Goal: Task Accomplishment & Management: Use online tool/utility

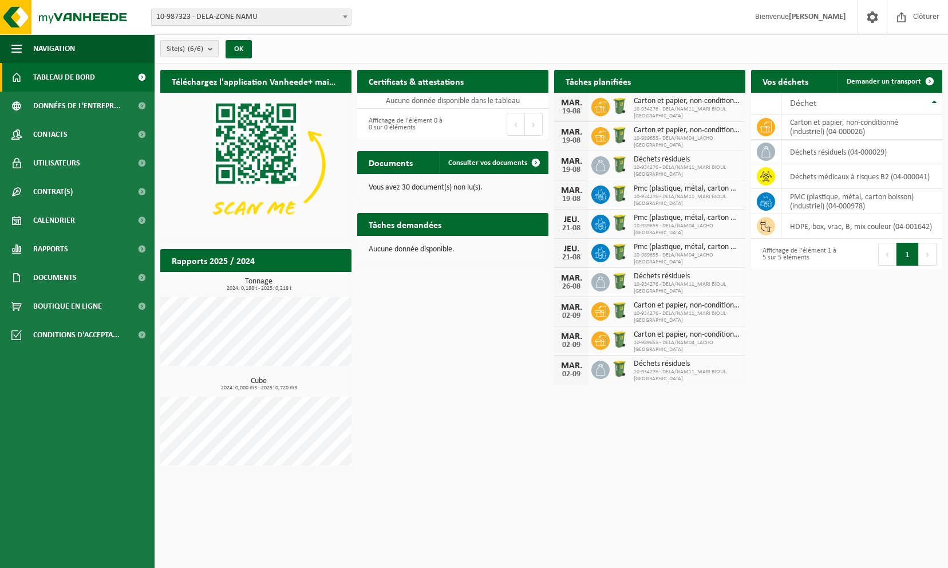
click at [201, 45] on count "(6/6)" at bounding box center [195, 48] width 15 height 7
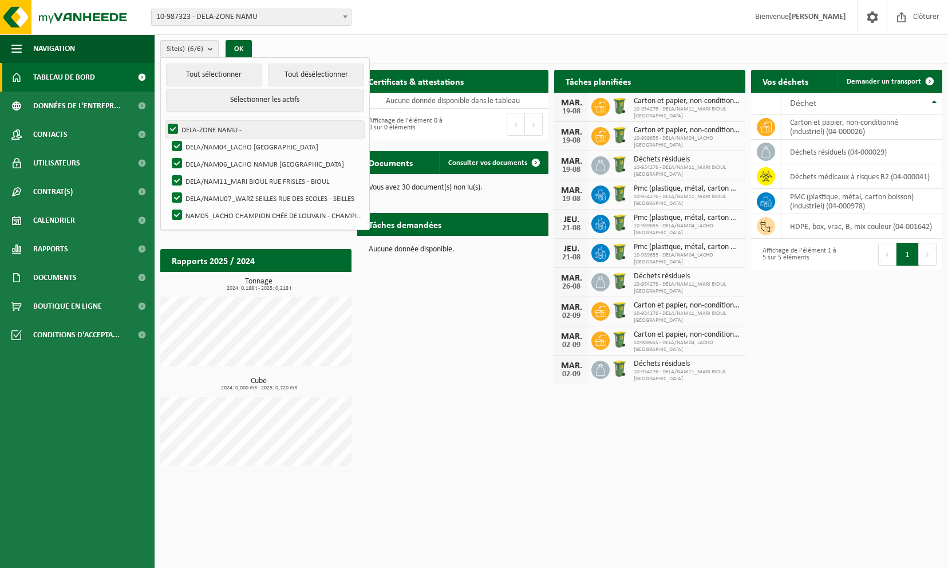
click at [175, 126] on label "DELA-ZONE NAMU -" at bounding box center [264, 129] width 199 height 17
click at [164, 121] on input "DELA-ZONE NAMU -" at bounding box center [163, 120] width 1 height 1
checkbox input "false"
click at [175, 141] on label "DELA/NAM04_LACHO [GEOGRAPHIC_DATA]" at bounding box center [266, 146] width 195 height 17
click at [168, 138] on input "DELA/NAM04_LACHO [GEOGRAPHIC_DATA]" at bounding box center [167, 137] width 1 height 1
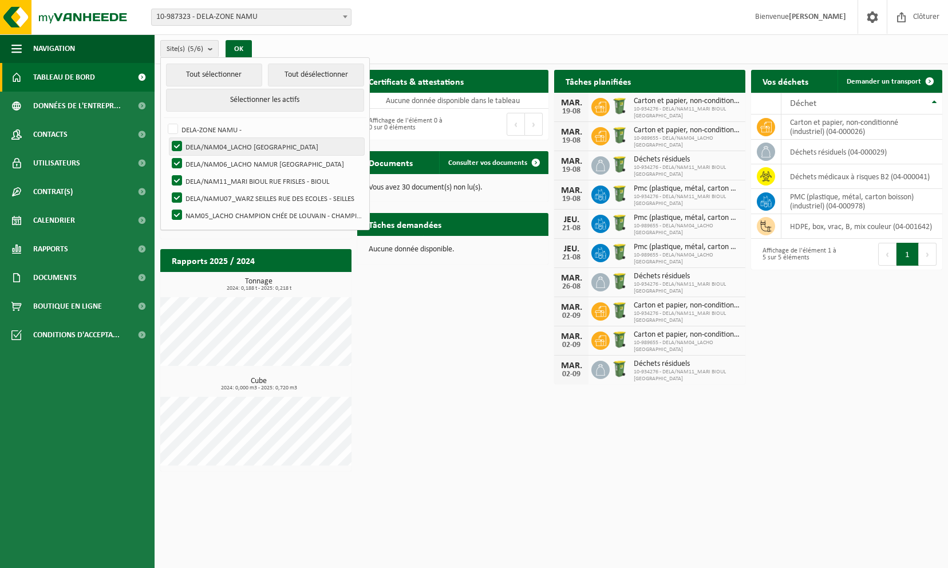
checkbox input "false"
click at [181, 161] on label "DELA/NAM06_LACHO NAMUR [GEOGRAPHIC_DATA]" at bounding box center [266, 163] width 195 height 17
click at [168, 155] on input "DELA/NAM06_LACHO NAMUR [GEOGRAPHIC_DATA]" at bounding box center [167, 155] width 1 height 1
checkbox input "false"
click at [176, 182] on label "DELA/NAM11_MARI BIOUL RUE FRISLES - BIOUL" at bounding box center [266, 180] width 195 height 17
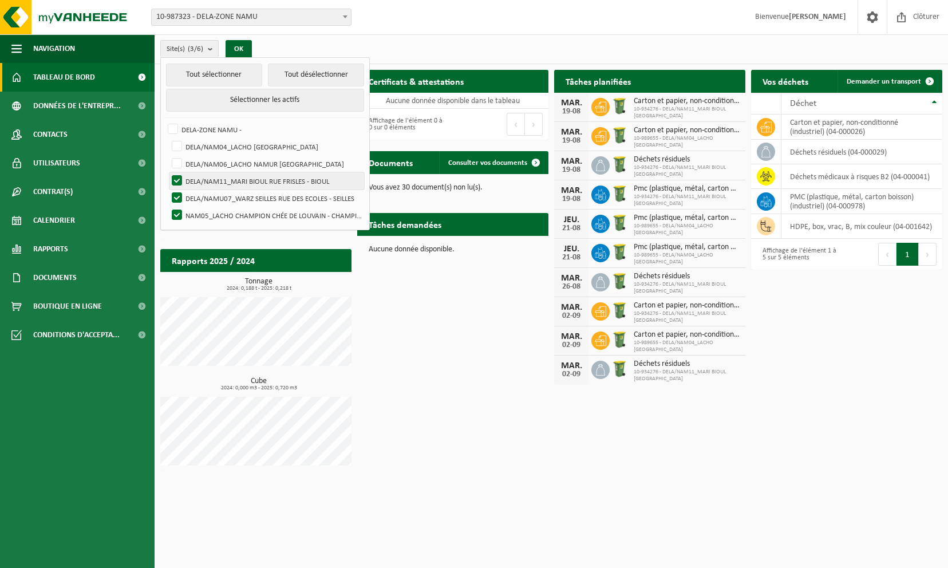
click at [168, 172] on input "DELA/NAM11_MARI BIOUL RUE FRISLES - BIOUL" at bounding box center [167, 172] width 1 height 1
checkbox input "false"
click at [176, 191] on label "DELA/NAMU07_WARZ SEILLES RUE DES ECOLES - SEILLES" at bounding box center [266, 197] width 195 height 17
click at [168, 189] on input "DELA/NAMU07_WARZ SEILLES RUE DES ECOLES - SEILLES" at bounding box center [167, 189] width 1 height 1
checkbox input "false"
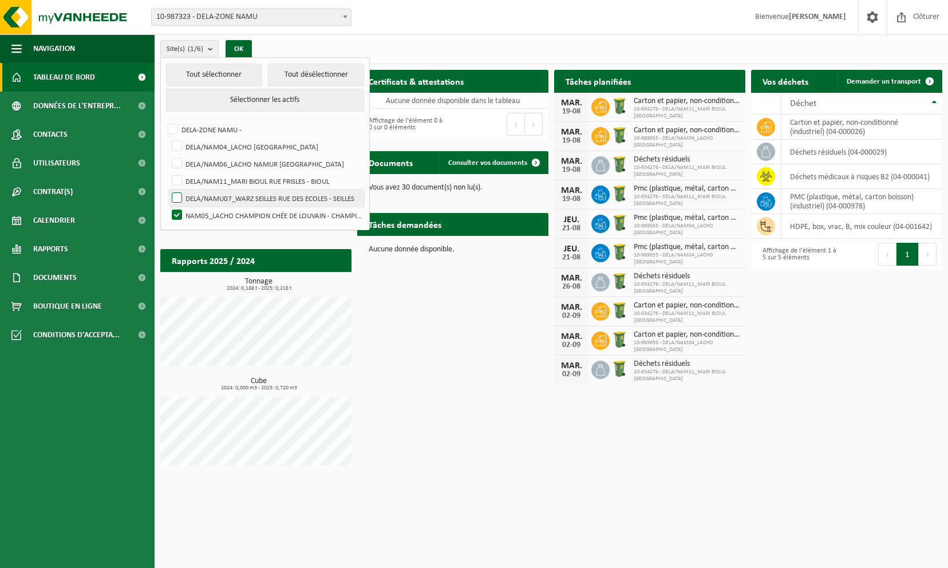
click at [177, 207] on label "NAM05_LACHO CHAMPION CHÉE DE LOUVAIN - CHAMPION" at bounding box center [266, 215] width 195 height 17
click at [168, 206] on input "NAM05_LACHO CHAMPION CHÉE DE LOUVAIN - CHAMPION" at bounding box center [167, 206] width 1 height 1
checkbox input "false"
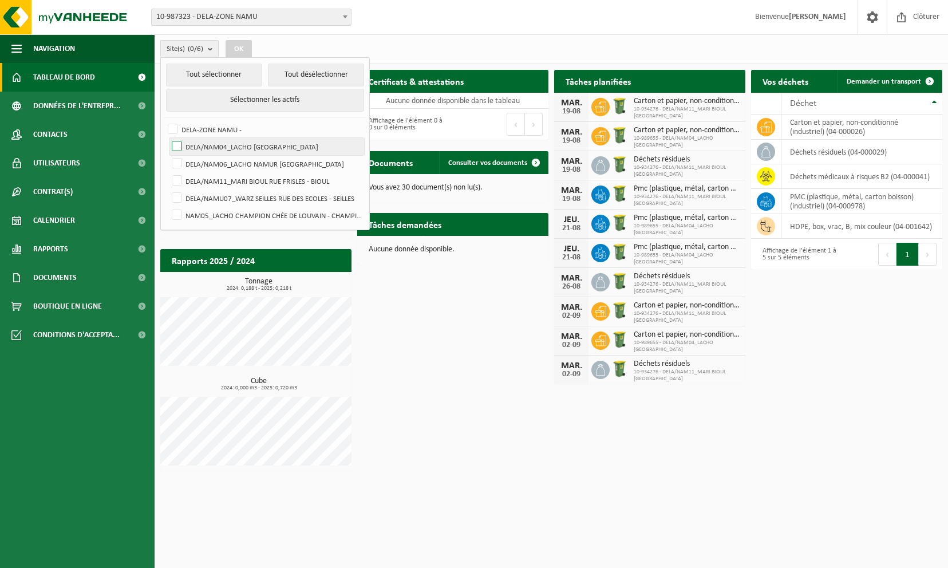
click at [218, 145] on label "DELA/NAM04_LACHO [GEOGRAPHIC_DATA]" at bounding box center [266, 146] width 195 height 17
click at [168, 138] on input "DELA/NAM04_LACHO [GEOGRAPHIC_DATA]" at bounding box center [167, 137] width 1 height 1
checkbox input "true"
click at [241, 49] on button "OK" at bounding box center [239, 49] width 26 height 18
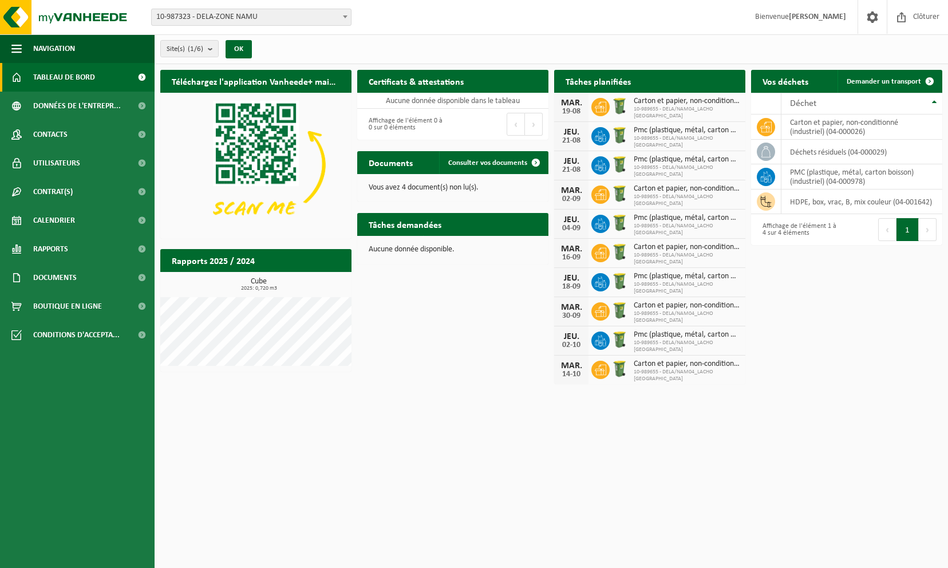
click at [922, 231] on button "Suivant" at bounding box center [928, 229] width 18 height 23
click at [889, 233] on button "Précédent" at bounding box center [887, 229] width 18 height 23
click at [928, 232] on button "Suivant" at bounding box center [928, 229] width 18 height 23
click at [212, 44] on b "submit" at bounding box center [213, 49] width 10 height 16
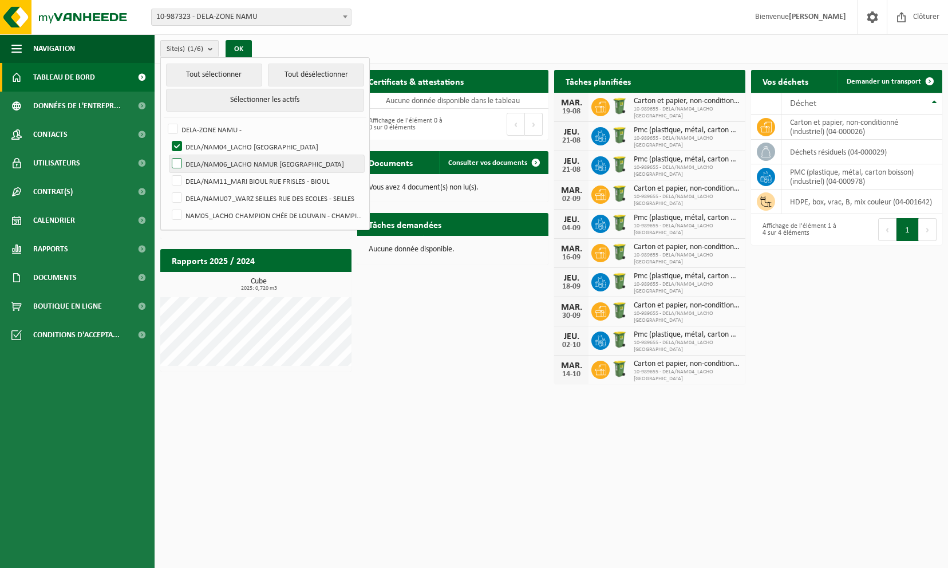
click at [249, 157] on label "DELA/NAM06_LACHO NAMUR [GEOGRAPHIC_DATA]" at bounding box center [266, 163] width 195 height 17
click at [168, 155] on input "DELA/NAM06_LACHO NAMUR [GEOGRAPHIC_DATA]" at bounding box center [167, 155] width 1 height 1
checkbox input "true"
click at [175, 140] on label "DELA/NAM04_LACHO [GEOGRAPHIC_DATA]" at bounding box center [266, 146] width 195 height 17
click at [168, 138] on input "DELA/NAM04_LACHO [GEOGRAPHIC_DATA]" at bounding box center [167, 137] width 1 height 1
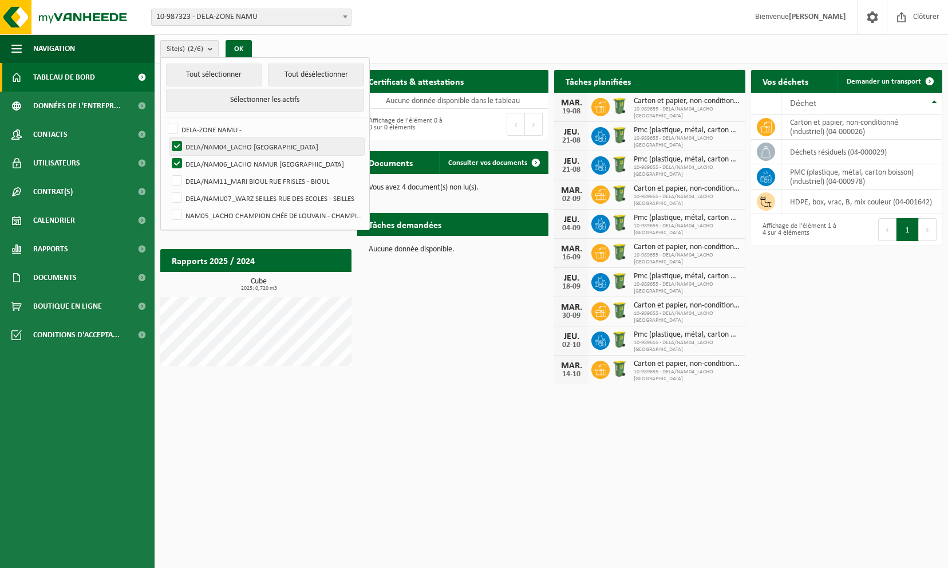
checkbox input "false"
click at [242, 47] on button "OK" at bounding box center [239, 49] width 26 height 18
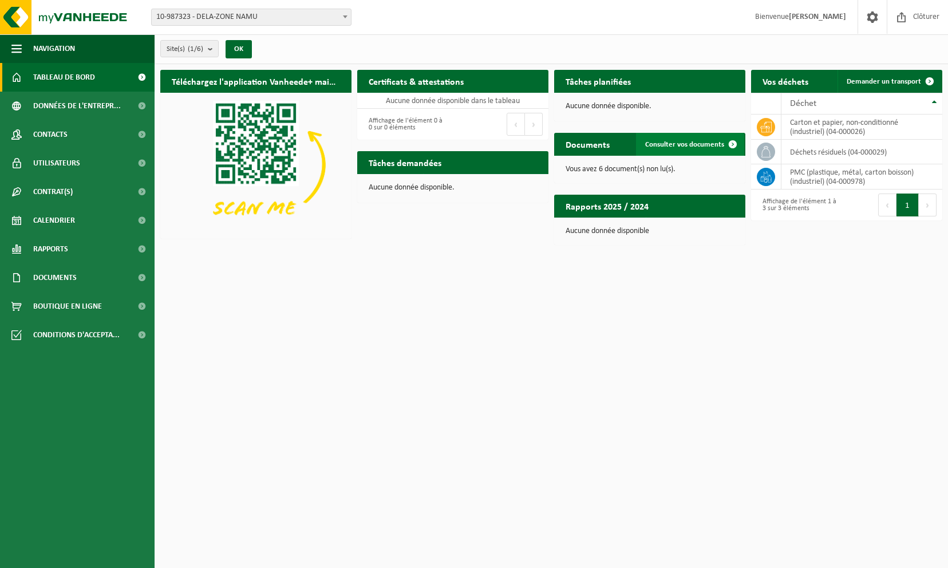
click at [695, 148] on span "Consulter vos documents" at bounding box center [684, 144] width 79 height 7
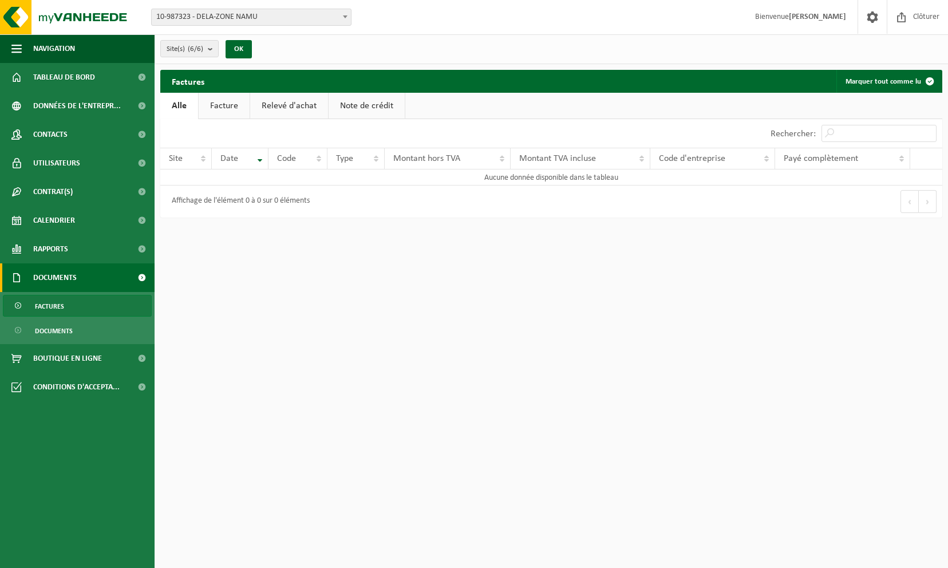
click at [268, 203] on div "Affichage de l'élément 0 à 0 sur 0 éléments" at bounding box center [238, 201] width 144 height 21
click at [209, 101] on link "Facture" at bounding box center [224, 106] width 51 height 26
click at [279, 101] on link "Relevé d'achat" at bounding box center [290, 106] width 78 height 26
click at [337, 104] on link "Note de crédit" at bounding box center [368, 106] width 76 height 26
click at [183, 109] on link "Alle" at bounding box center [178, 106] width 37 height 26
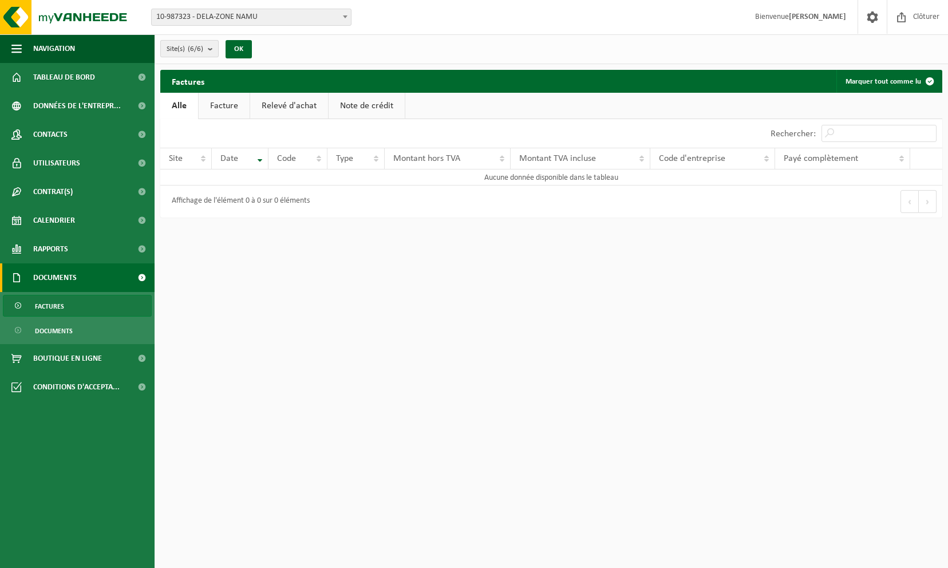
click at [215, 49] on b "submit" at bounding box center [213, 49] width 10 height 16
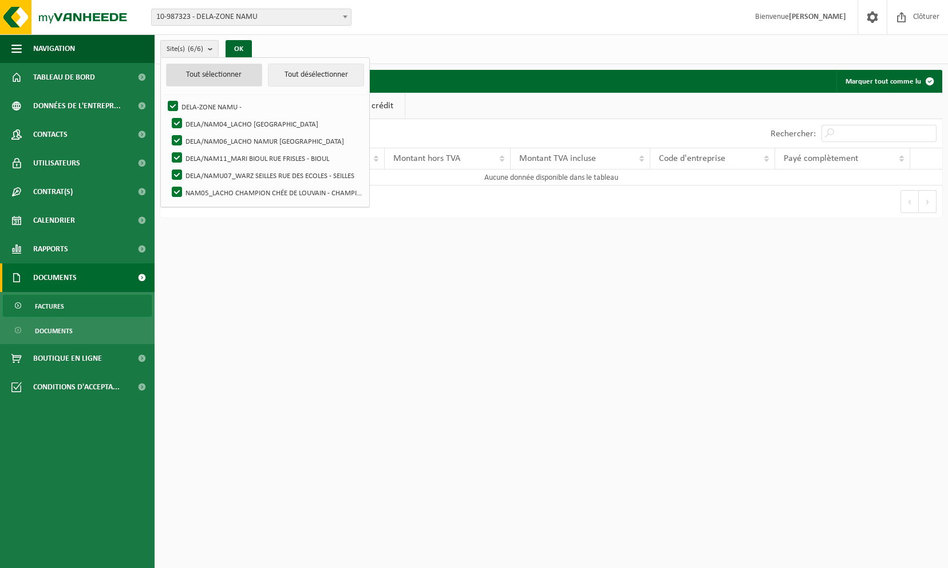
click at [197, 76] on button "Tout sélectionner" at bounding box center [214, 75] width 96 height 23
click at [506, 268] on html "Site: 10-987323 - DELA-ZONE NAMU 10-989655 - DELA/NAM04_LACHO JAMBES AVENUE DU …" at bounding box center [474, 284] width 948 height 568
click at [287, 273] on html "Site: 10-987323 - DELA-ZONE NAMU 10-989655 - DELA/NAM04_LACHO JAMBES AVENUE DU …" at bounding box center [474, 284] width 948 height 568
click at [415, 46] on div "Site(s) (6/6) Tout sélectionner Tout désélectionner DELA-ZONE NAMU - DELA/NAM04…" at bounding box center [551, 49] width 793 height 30
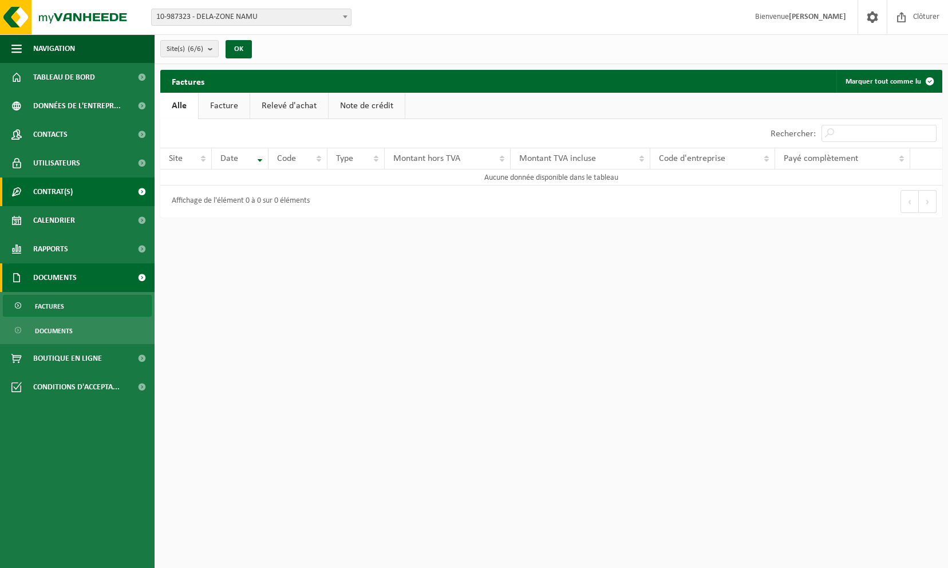
click at [58, 189] on span "Contrat(s)" at bounding box center [52, 191] width 39 height 29
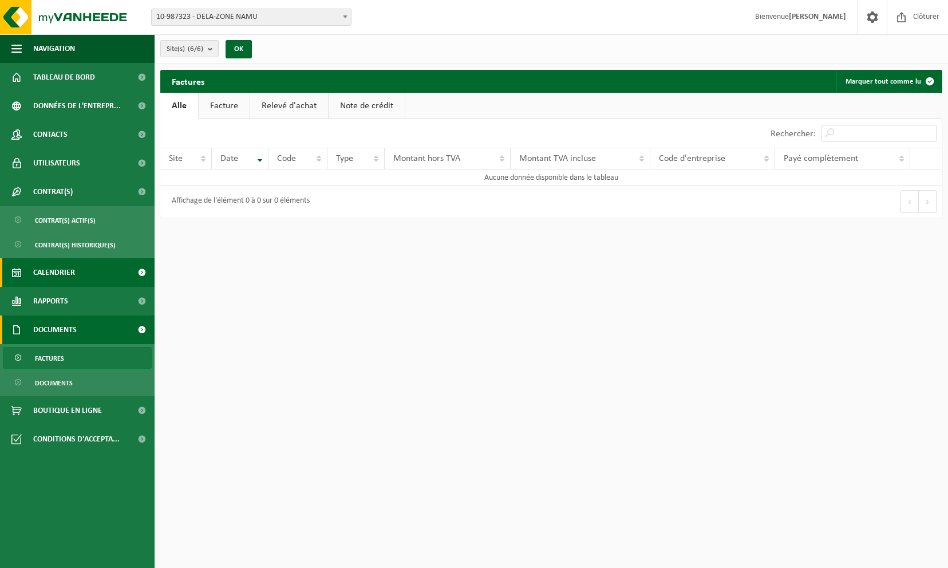
click at [55, 272] on span "Calendrier" at bounding box center [54, 272] width 42 height 29
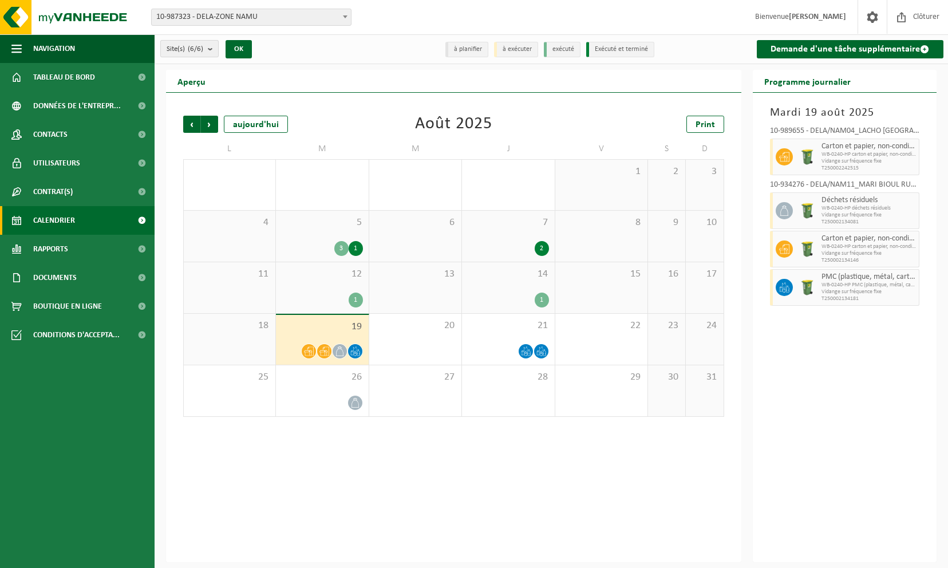
click at [210, 46] on b "submit" at bounding box center [213, 49] width 10 height 16
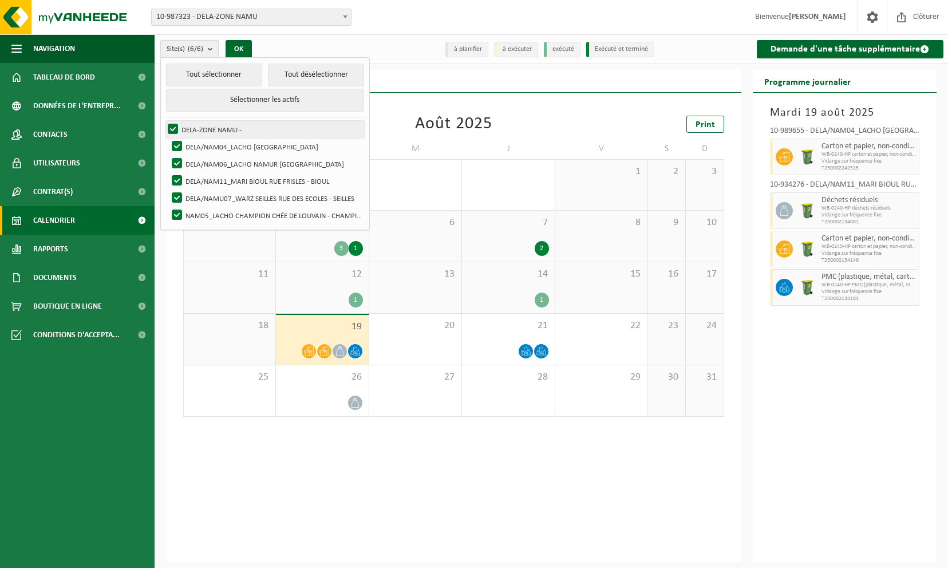
click at [171, 122] on label "DELA-ZONE NAMU -" at bounding box center [264, 129] width 199 height 17
click at [164, 121] on input "DELA-ZONE NAMU -" at bounding box center [163, 120] width 1 height 1
click at [174, 128] on label "DELA-ZONE NAMU -" at bounding box center [264, 129] width 199 height 17
click at [164, 121] on input "DELA-ZONE NAMU -" at bounding box center [163, 120] width 1 height 1
click at [175, 127] on label "DELA-ZONE NAMU -" at bounding box center [264, 129] width 199 height 17
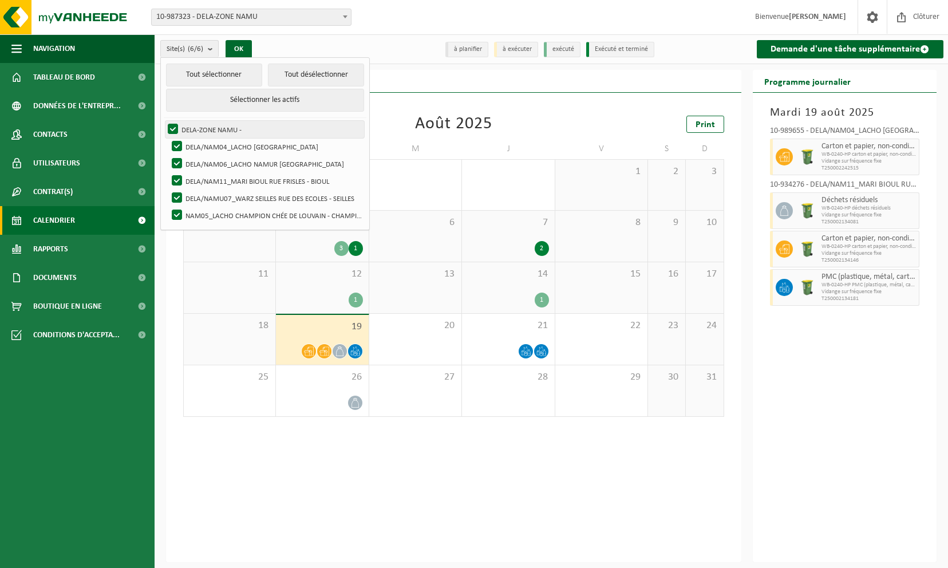
click at [164, 121] on input "DELA-ZONE NAMU -" at bounding box center [163, 120] width 1 height 1
checkbox input "false"
click at [180, 143] on label "DELA/NAM04_LACHO [GEOGRAPHIC_DATA]" at bounding box center [266, 146] width 195 height 17
click at [168, 138] on input "DELA/NAM04_LACHO [GEOGRAPHIC_DATA]" at bounding box center [167, 137] width 1 height 1
checkbox input "false"
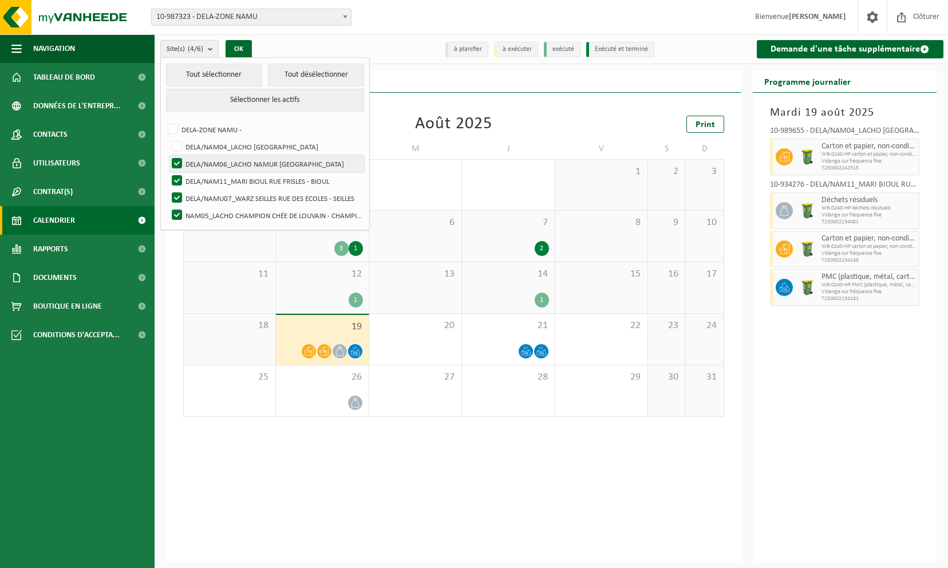
click at [172, 167] on label "DELA/NAM06_LACHO NAMUR [GEOGRAPHIC_DATA]" at bounding box center [266, 163] width 195 height 17
click at [168, 155] on input "DELA/NAM06_LACHO NAMUR [GEOGRAPHIC_DATA]" at bounding box center [167, 155] width 1 height 1
checkbox input "false"
click at [175, 180] on label "DELA/NAM11_MARI BIOUL RUE FRISLES - BIOUL" at bounding box center [266, 180] width 195 height 17
click at [168, 172] on input "DELA/NAM11_MARI BIOUL RUE FRISLES - BIOUL" at bounding box center [167, 172] width 1 height 1
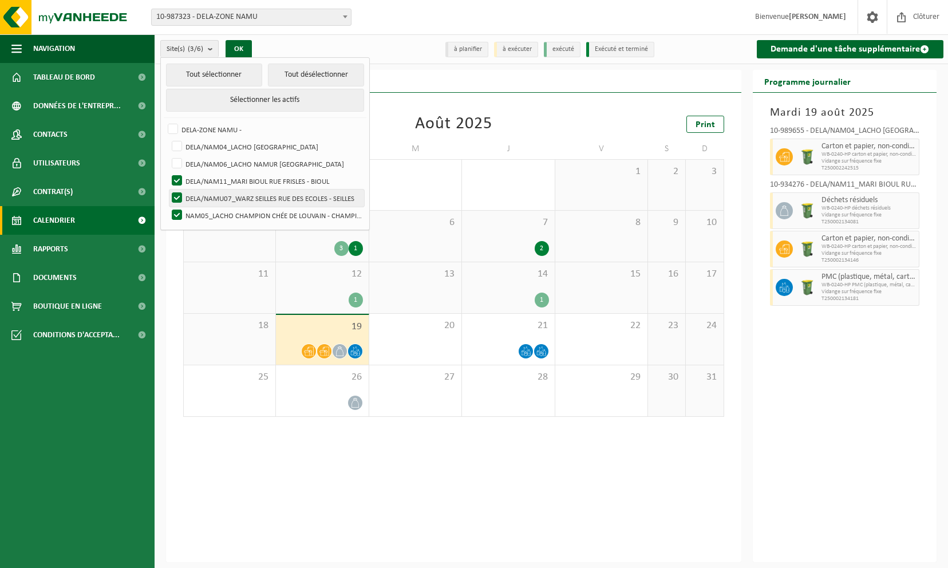
checkbox input "false"
click at [176, 201] on label "DELA/NAMU07_WARZ SEILLES RUE DES ECOLES - SEILLES" at bounding box center [266, 197] width 195 height 17
click at [168, 189] on input "DELA/NAMU07_WARZ SEILLES RUE DES ECOLES - SEILLES" at bounding box center [167, 189] width 1 height 1
checkbox input "false"
click at [175, 214] on label "NAM05_LACHO CHAMPION CHÉE DE LOUVAIN - CHAMPION" at bounding box center [266, 215] width 195 height 17
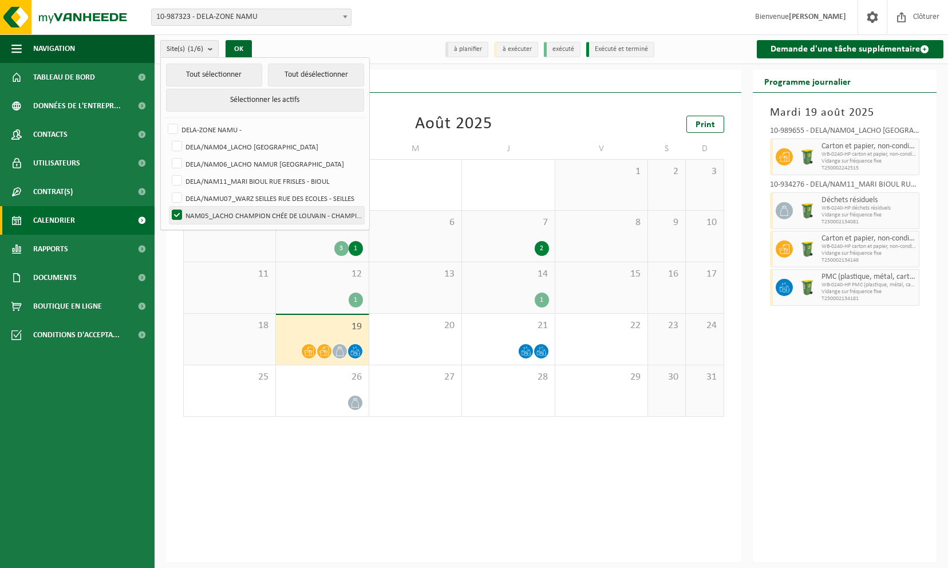
click at [168, 207] on input "NAM05_LACHO CHAMPION CHÉE DE LOUVAIN - CHAMPION" at bounding box center [167, 206] width 1 height 1
checkbox input "false"
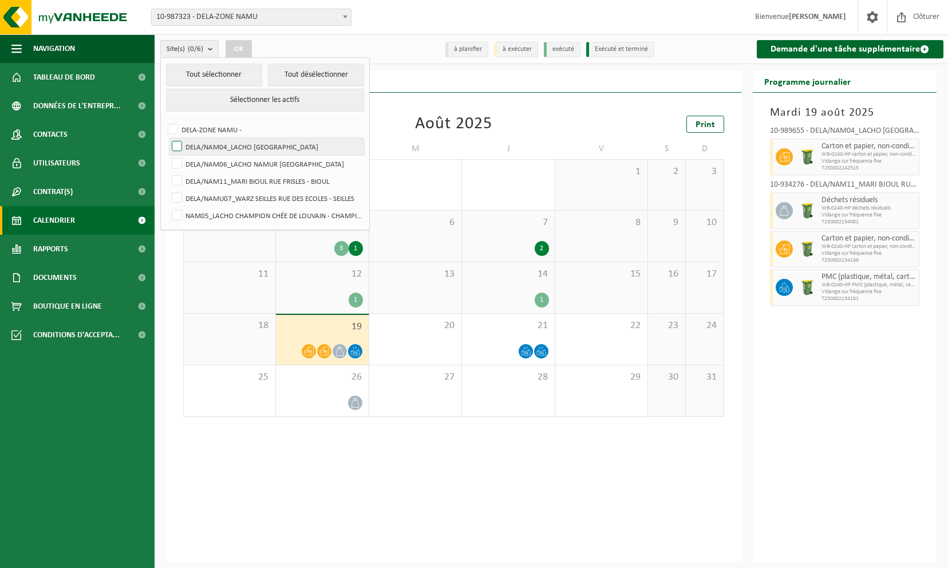
click at [176, 145] on label "DELA/NAM04_LACHO [GEOGRAPHIC_DATA]" at bounding box center [266, 146] width 195 height 17
click at [168, 138] on input "DELA/NAM04_LACHO [GEOGRAPHIC_DATA]" at bounding box center [167, 137] width 1 height 1
checkbox input "true"
click at [240, 50] on button "OK" at bounding box center [239, 49] width 26 height 18
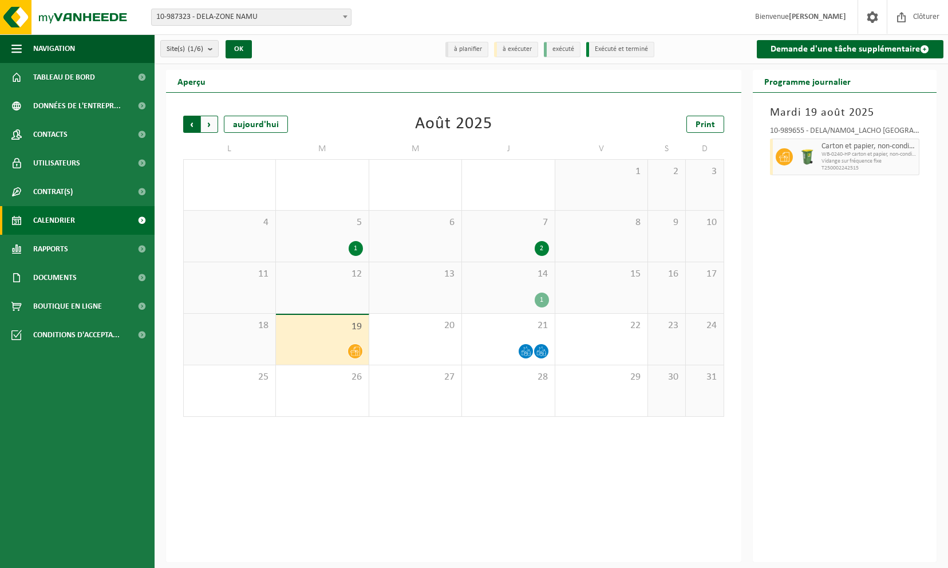
click at [212, 125] on span "Suivant" at bounding box center [209, 124] width 17 height 17
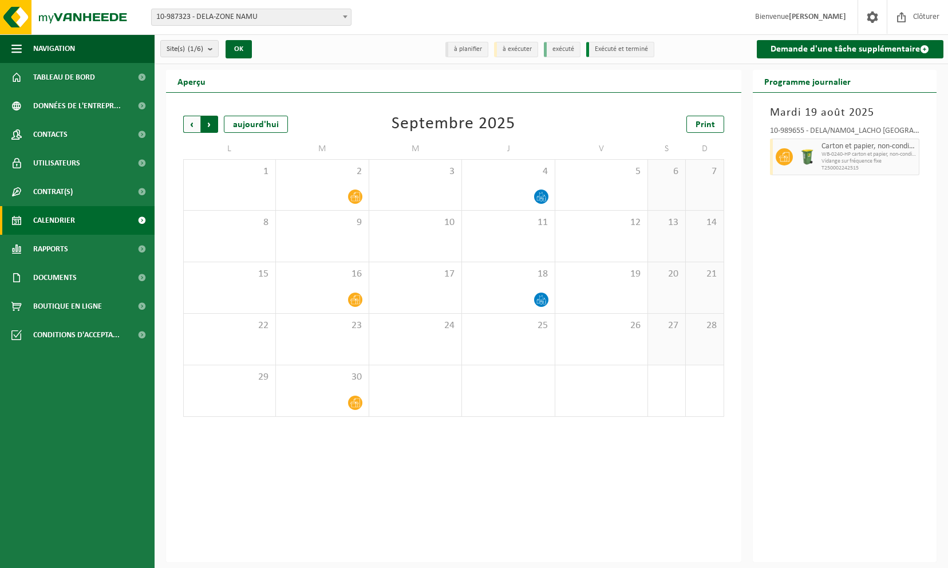
click at [196, 123] on span "Précédent" at bounding box center [191, 124] width 17 height 17
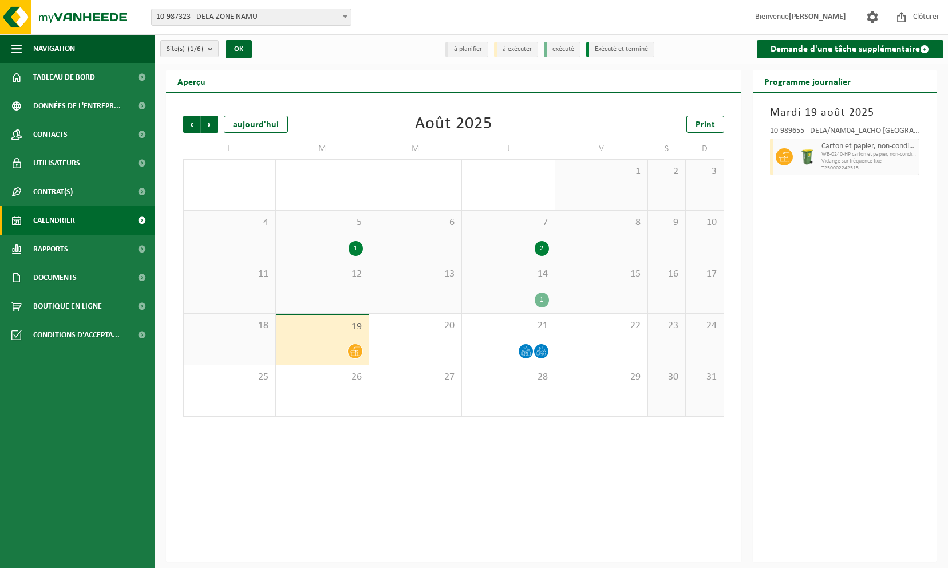
click at [811, 119] on h3 "Mardi 19 août 2025" at bounding box center [845, 112] width 150 height 17
click at [832, 164] on span "Vidange sur fréquence fixe" at bounding box center [868, 161] width 95 height 7
click at [522, 49] on li "à exécuter" at bounding box center [516, 49] width 44 height 15
click at [68, 190] on span "Contrat(s)" at bounding box center [52, 191] width 39 height 29
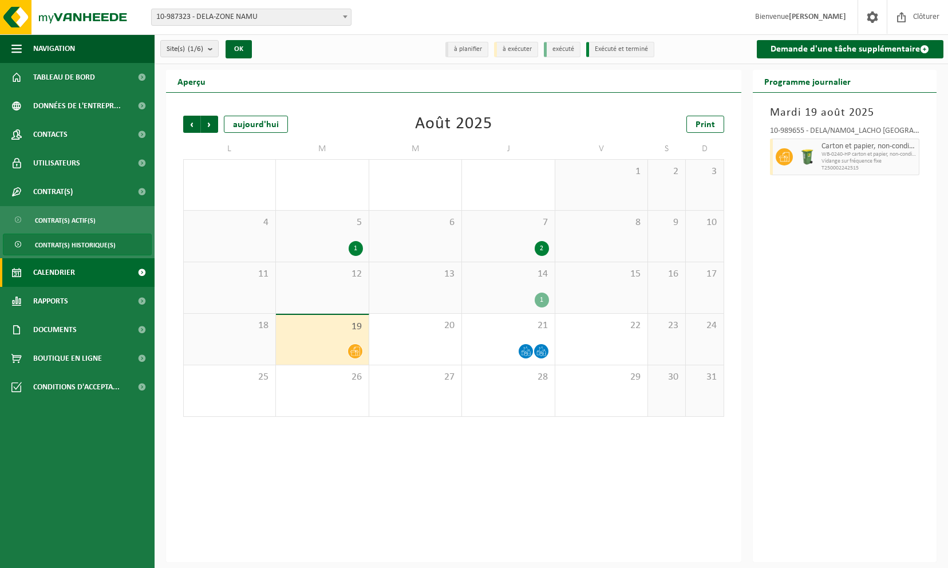
click at [71, 238] on span "Contrat(s) historique(s)" at bounding box center [75, 245] width 81 height 22
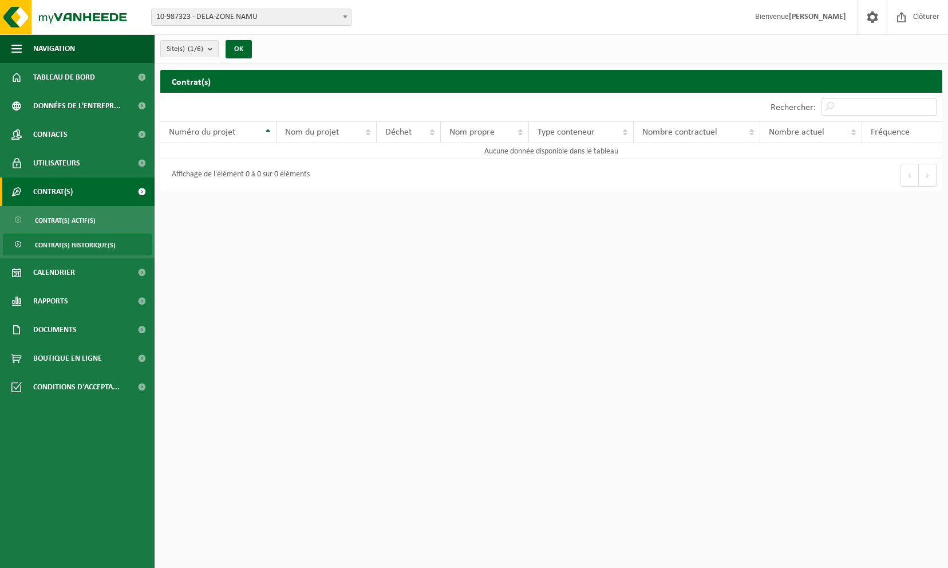
click at [54, 190] on span "Contrat(s)" at bounding box center [52, 191] width 39 height 29
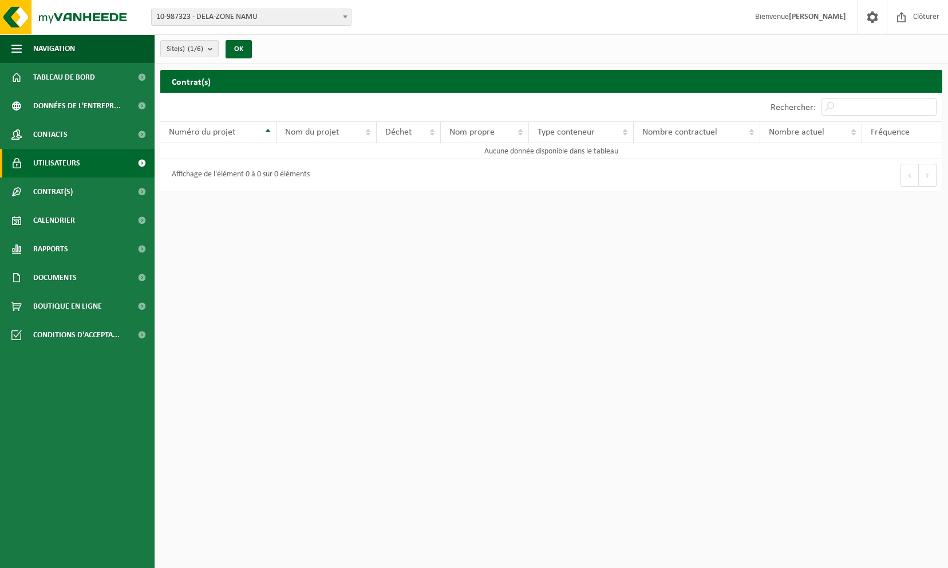
click at [53, 163] on span "Utilisateurs" at bounding box center [56, 163] width 47 height 29
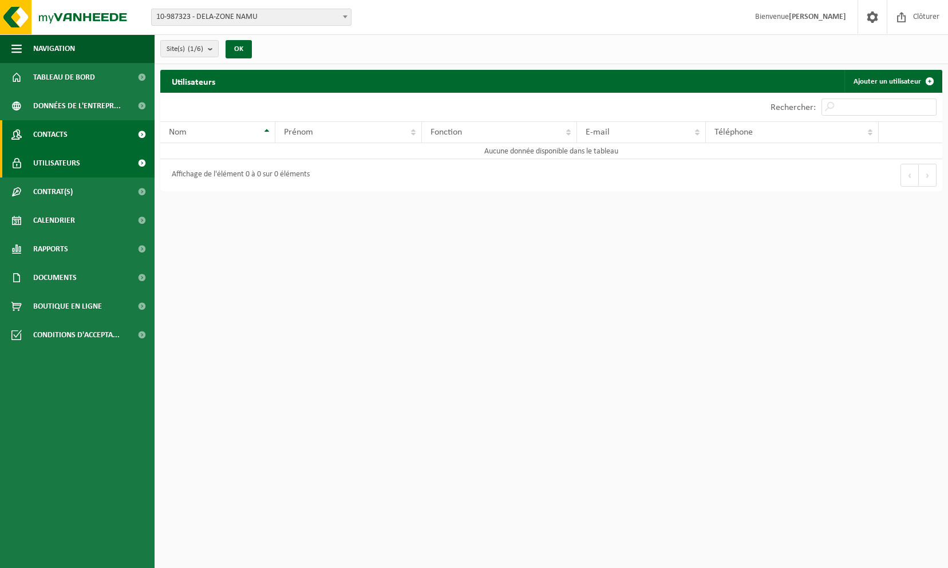
click at [55, 136] on span "Contacts" at bounding box center [50, 134] width 34 height 29
click at [64, 219] on span "Calendrier" at bounding box center [54, 220] width 42 height 29
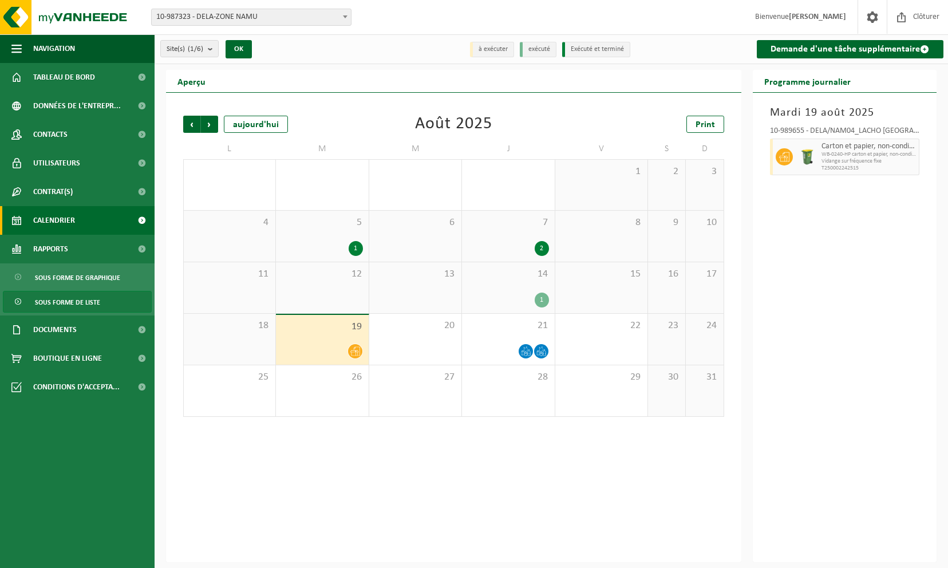
click at [79, 302] on span "Sous forme de liste" at bounding box center [67, 302] width 65 height 22
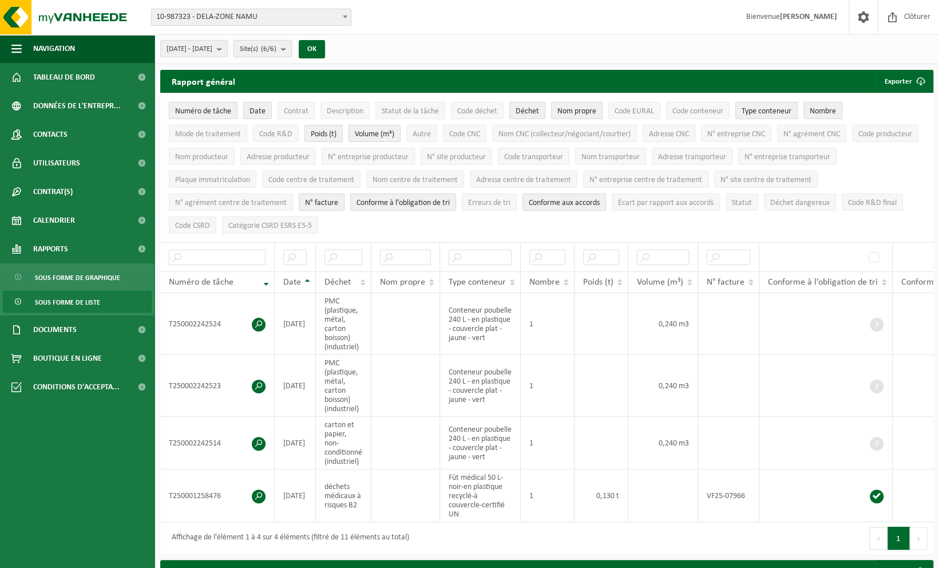
click at [276, 46] on span "Site(s) (6/6)" at bounding box center [258, 49] width 37 height 17
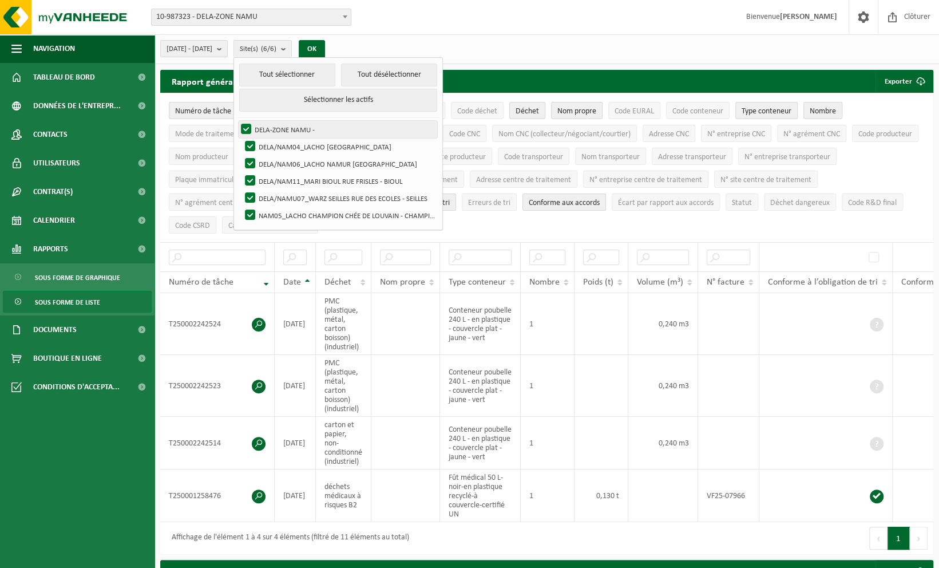
click at [275, 124] on label "DELA-ZONE NAMU -" at bounding box center [338, 129] width 199 height 17
click at [237, 121] on input "DELA-ZONE NAMU -" at bounding box center [236, 120] width 1 height 1
checkbox input "false"
click at [274, 143] on label "DELA/NAM04_LACHO JAMBES AVENUE DU CAMP - JAMBES" at bounding box center [340, 146] width 195 height 17
click at [241, 138] on input "DELA/NAM04_LACHO JAMBES AVENUE DU CAMP - JAMBES" at bounding box center [240, 137] width 1 height 1
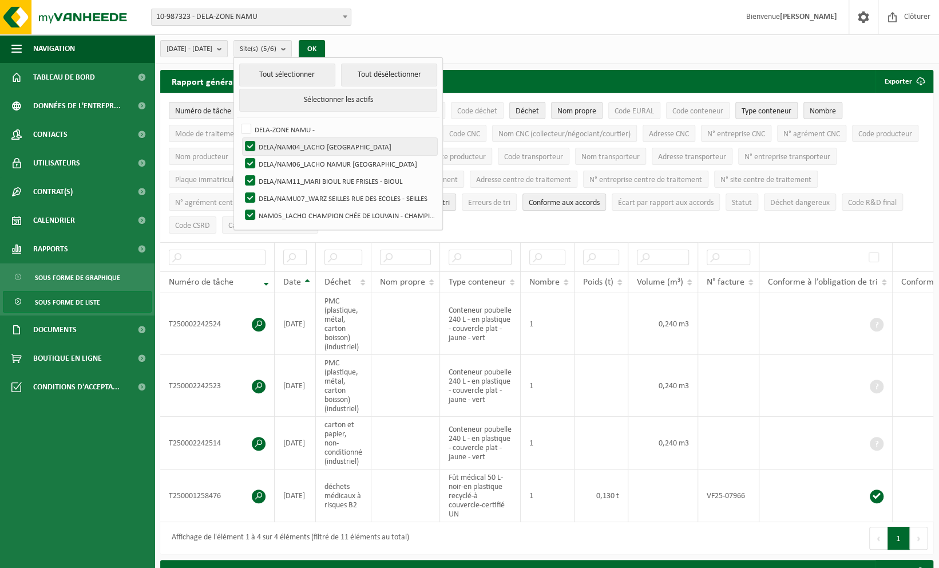
checkbox input "false"
click at [278, 159] on label "DELA/NAM06_LACHO NAMUR RUE DU BELVÉDÈRE - NAMUR" at bounding box center [340, 163] width 195 height 17
click at [241, 155] on input "DELA/NAM06_LACHO NAMUR RUE DU BELVÉDÈRE - NAMUR" at bounding box center [240, 155] width 1 height 1
checkbox input "false"
drag, startPoint x: 278, startPoint y: 171, endPoint x: 278, endPoint y: 183, distance: 12.6
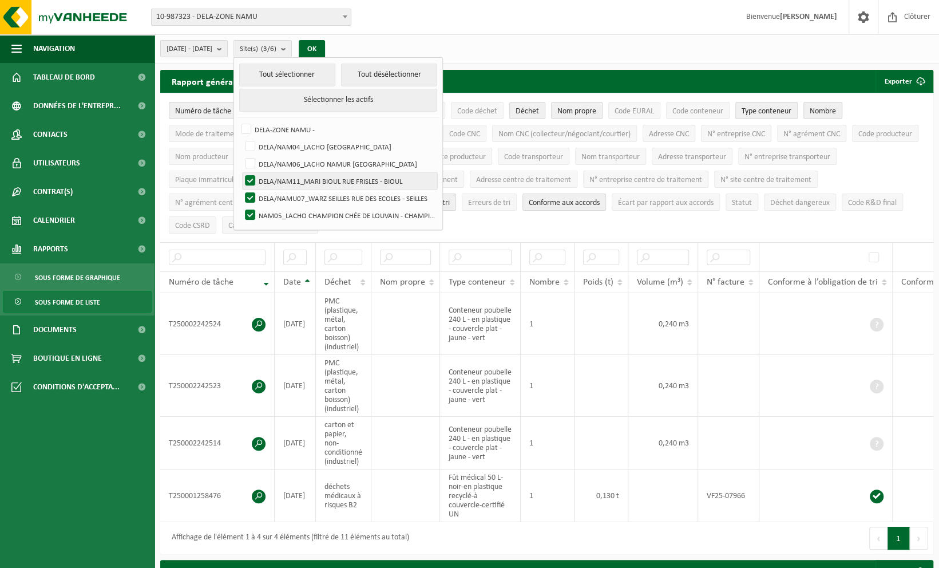
click at [278, 173] on label "DELA/NAM11_MARI BIOUL RUE FRISLES - BIOUL" at bounding box center [340, 180] width 195 height 17
click at [241, 172] on input "DELA/NAM11_MARI BIOUL RUE FRISLES - BIOUL" at bounding box center [240, 172] width 1 height 1
checkbox input "false"
click at [278, 189] on label "DELA/NAMU07_WARZ SEILLES RUE DES ECOLES - SEILLES" at bounding box center [340, 197] width 195 height 17
click at [241, 189] on input "DELA/NAMU07_WARZ SEILLES RUE DES ECOLES - SEILLES" at bounding box center [240, 189] width 1 height 1
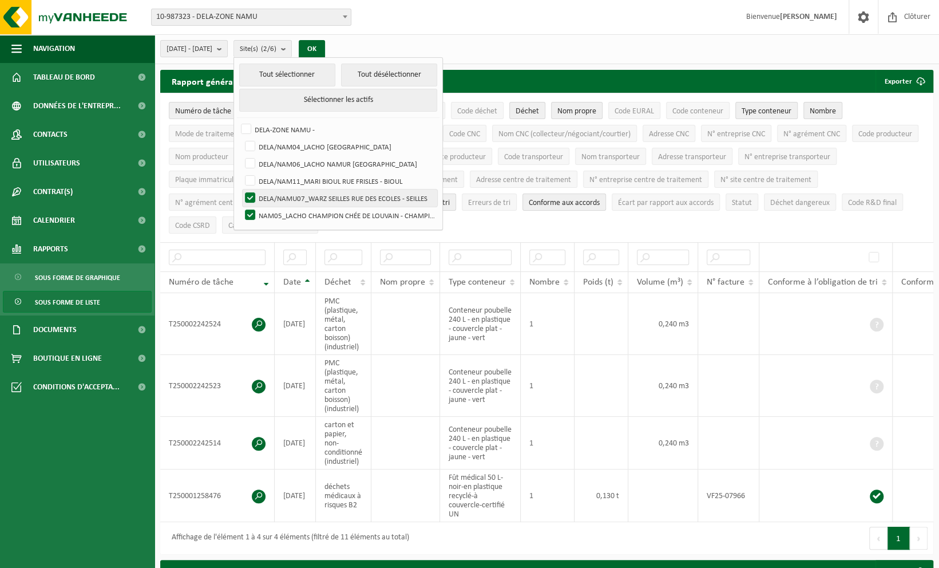
checkbox input "false"
click at [279, 214] on label "NAM05_LACHO CHAMPION CHÉE DE LOUVAIN - CHAMPION" at bounding box center [340, 215] width 195 height 17
click at [241, 207] on input "NAM05_LACHO CHAMPION CHÉE DE LOUVAIN - CHAMPION" at bounding box center [240, 206] width 1 height 1
checkbox input "false"
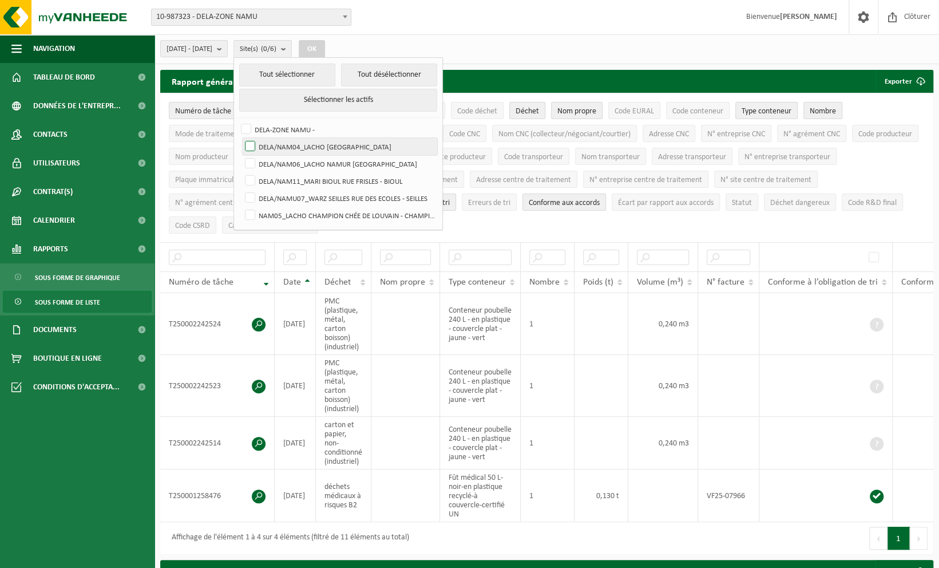
click at [277, 145] on label "DELA/NAM04_LACHO [GEOGRAPHIC_DATA]" at bounding box center [340, 146] width 195 height 17
click at [241, 138] on input "DELA/NAM04_LACHO [GEOGRAPHIC_DATA]" at bounding box center [240, 137] width 1 height 1
checkbox input "true"
click at [325, 46] on button "OK" at bounding box center [312, 49] width 26 height 18
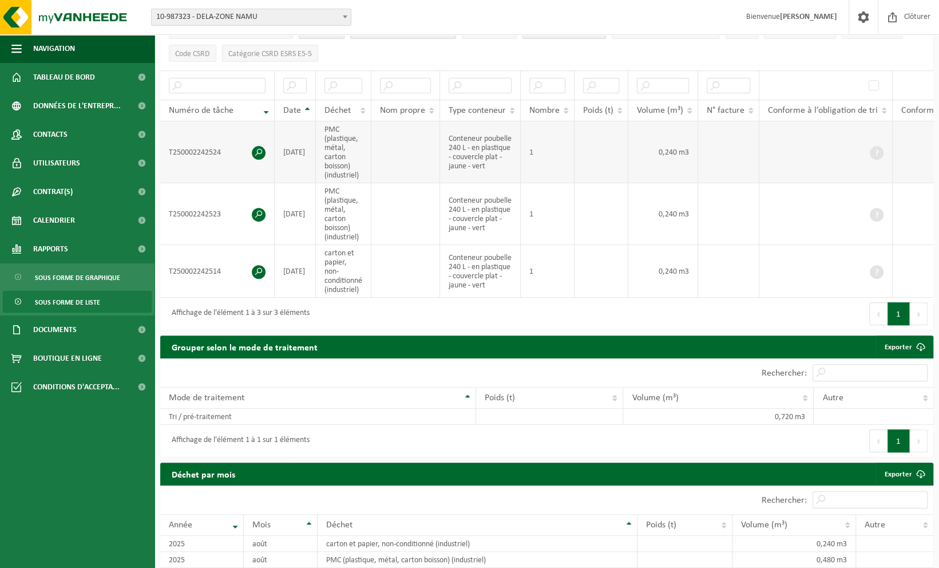
scroll to position [57, 0]
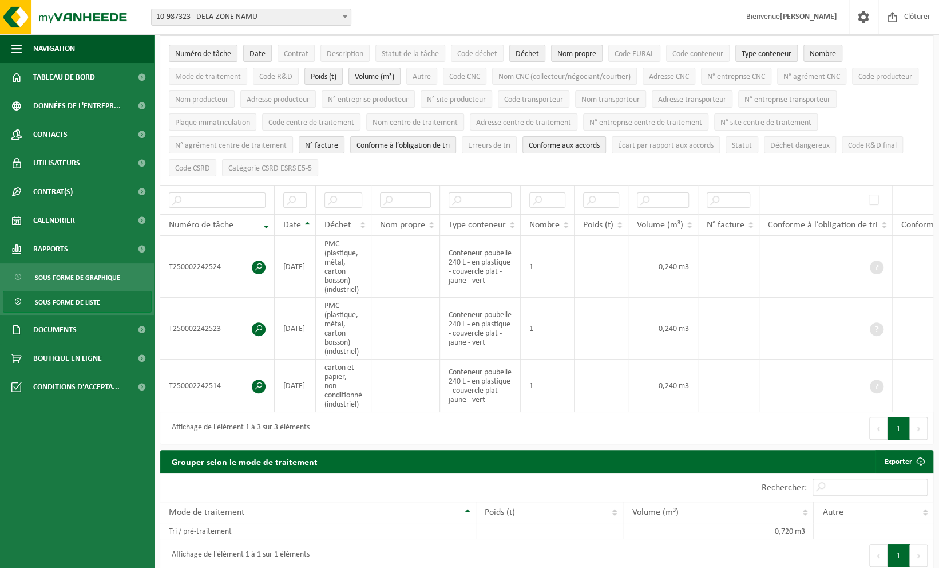
click at [916, 436] on button "Suivant" at bounding box center [919, 428] width 18 height 23
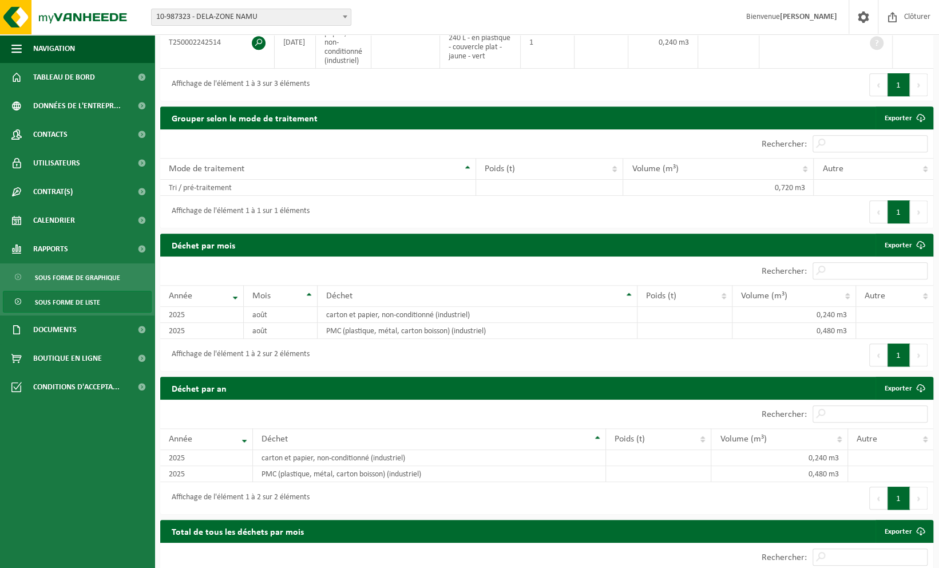
scroll to position [477, 0]
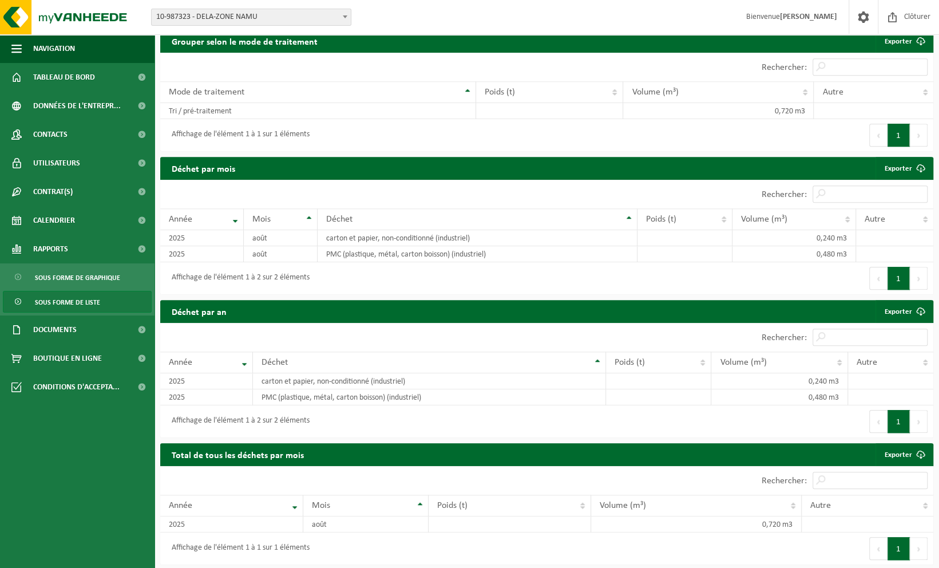
drag, startPoint x: 318, startPoint y: 400, endPoint x: 723, endPoint y: 276, distance: 423.1
click at [723, 276] on div "Premier Précédent 1 Suivant Dernier" at bounding box center [740, 278] width 387 height 32
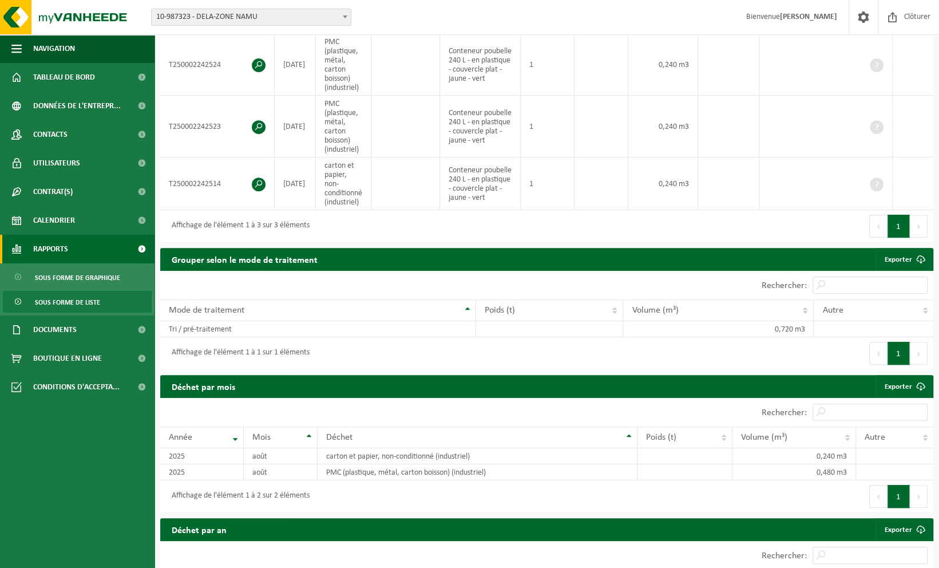
scroll to position [191, 0]
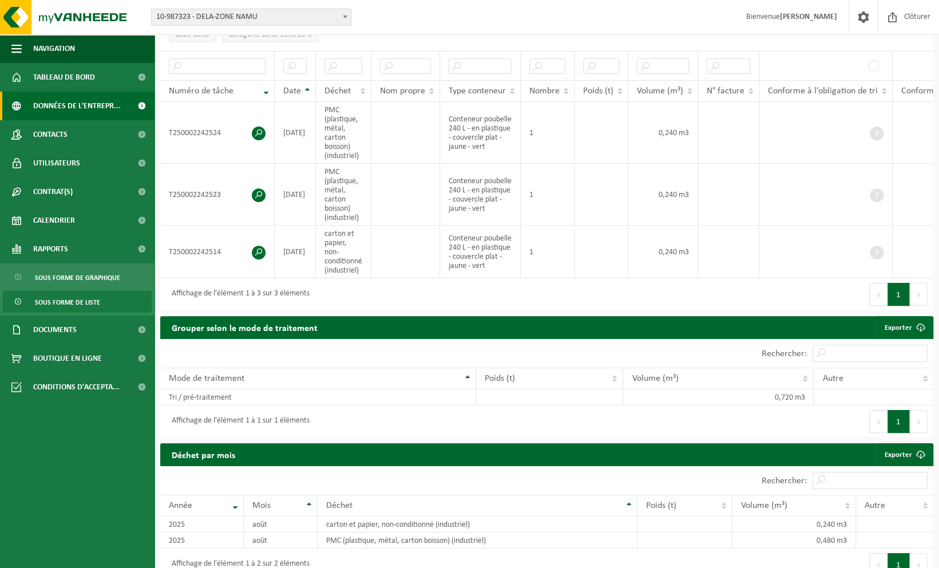
click at [137, 104] on span at bounding box center [142, 106] width 26 height 29
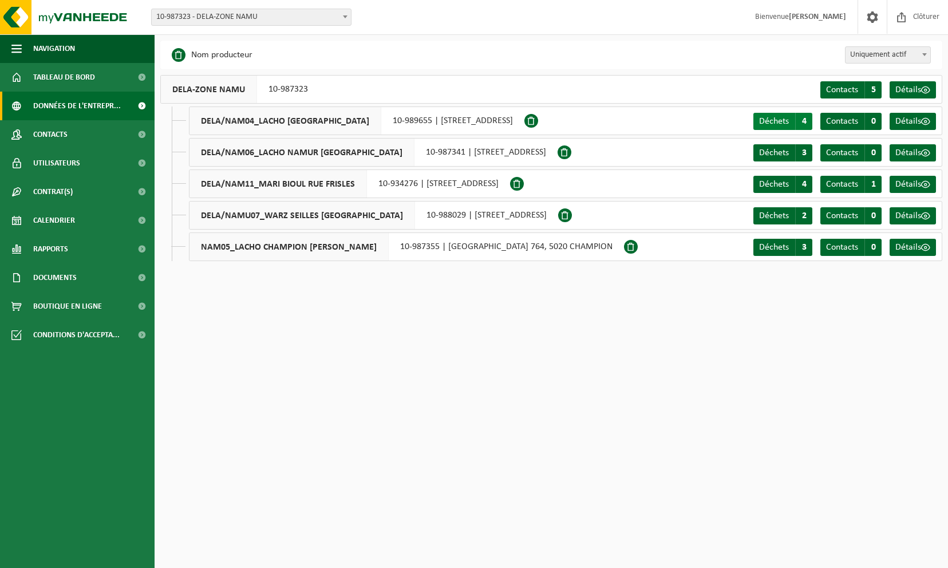
click at [775, 121] on span "Déchets" at bounding box center [774, 121] width 30 height 9
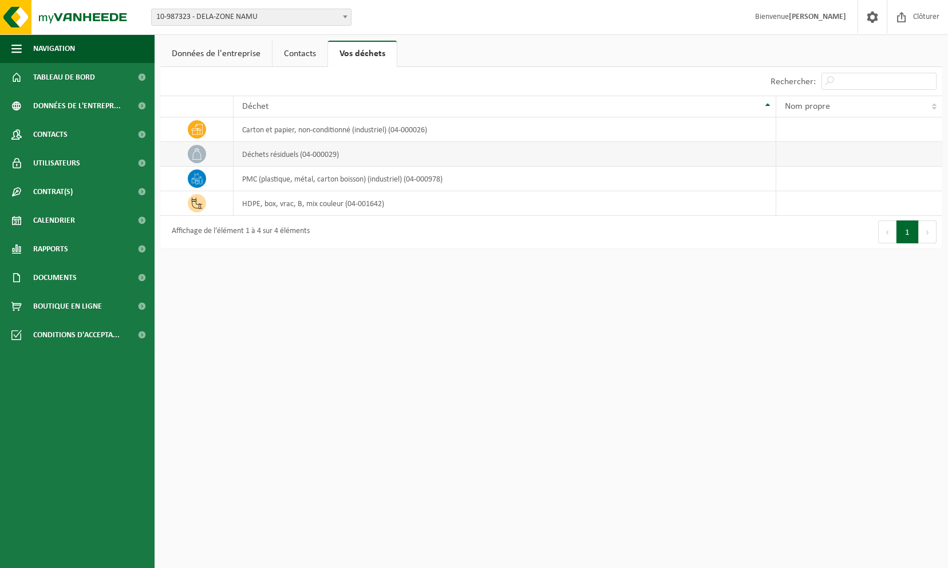
click at [400, 158] on td "déchets résiduels (04-000029)" at bounding box center [505, 154] width 542 height 25
click at [306, 152] on td "déchets résiduels (04-000029)" at bounding box center [505, 154] width 542 height 25
click at [253, 152] on td "déchets résiduels (04-000029)" at bounding box center [505, 154] width 542 height 25
click at [201, 155] on icon at bounding box center [196, 153] width 11 height 11
click at [69, 215] on span "Calendrier" at bounding box center [54, 220] width 42 height 29
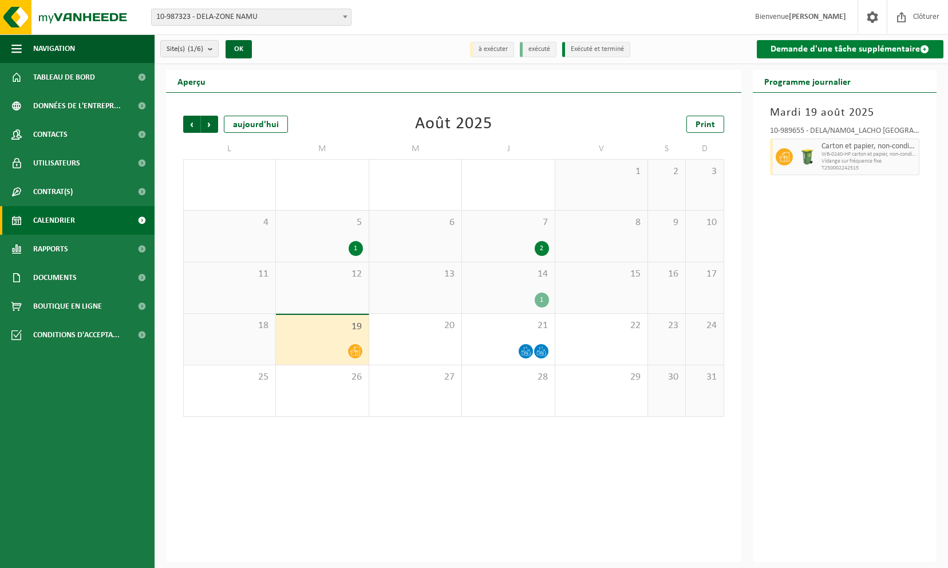
click at [839, 50] on link "Demande d'une tâche supplémentaire" at bounding box center [850, 49] width 187 height 18
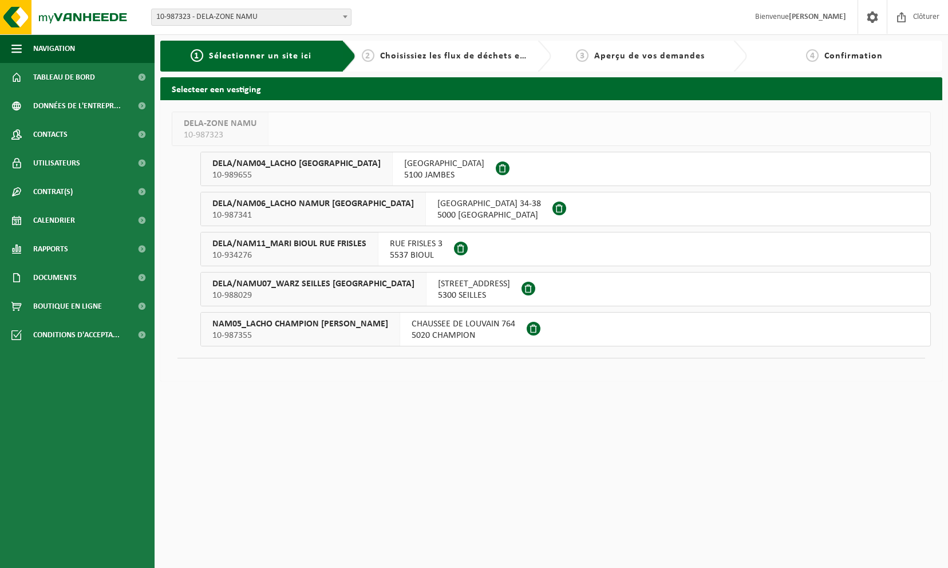
click at [446, 164] on span "[GEOGRAPHIC_DATA]" at bounding box center [444, 163] width 80 height 11
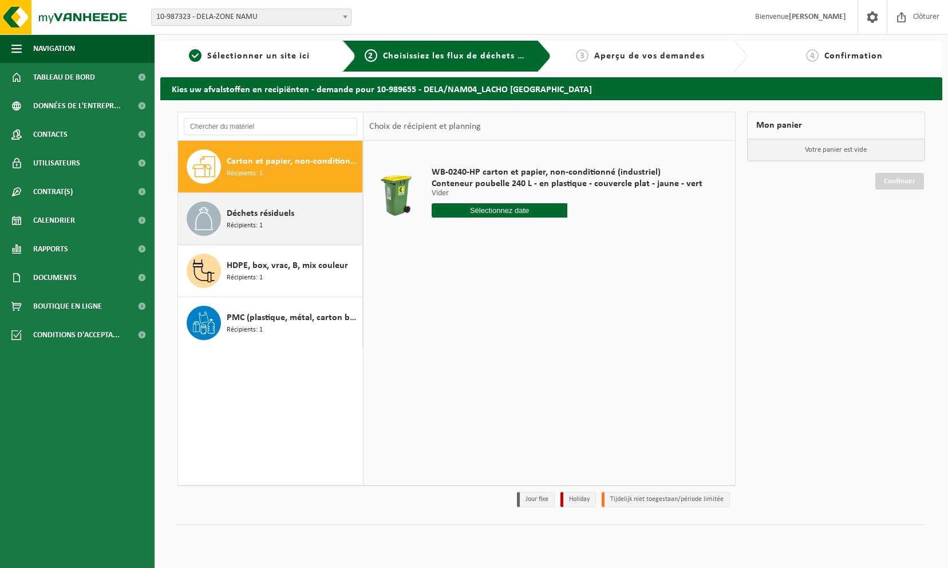
click at [291, 213] on span "Déchets résiduels" at bounding box center [261, 214] width 68 height 14
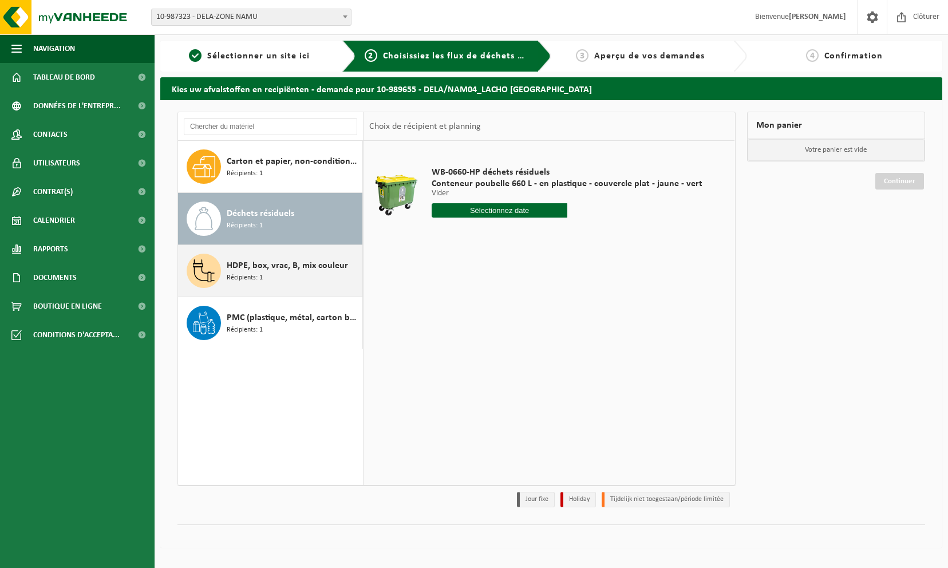
click at [283, 276] on div "HDPE, box, vrac, B, mix couleur Récipients: 1" at bounding box center [293, 271] width 133 height 34
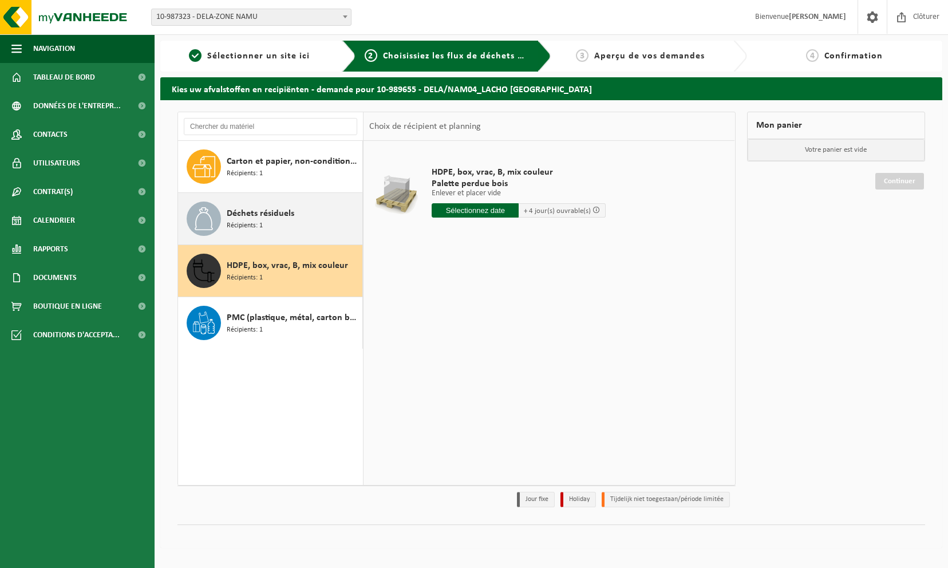
click at [275, 227] on div "Déchets résiduels Récipients: 1" at bounding box center [293, 218] width 133 height 34
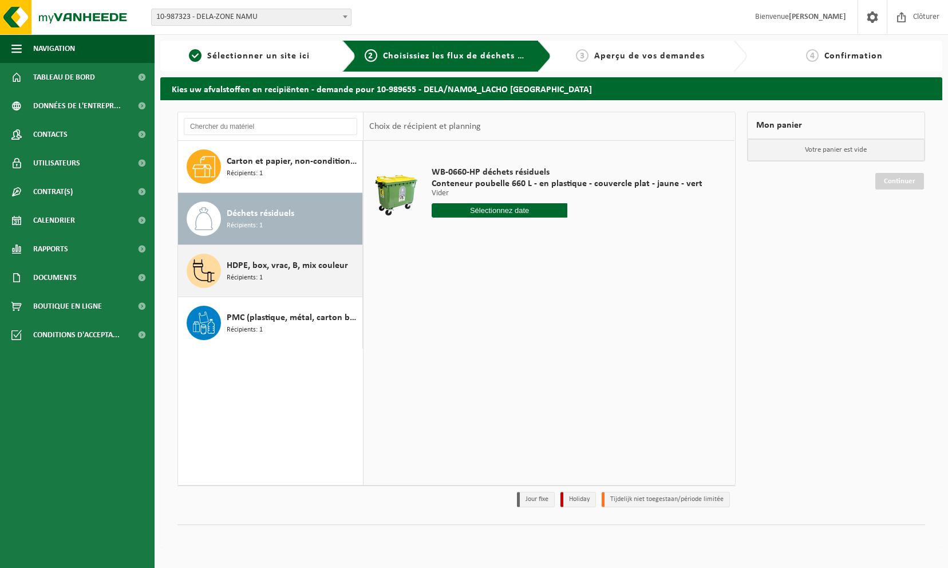
click at [272, 264] on span "HDPE, box, vrac, B, mix couleur" at bounding box center [287, 266] width 121 height 14
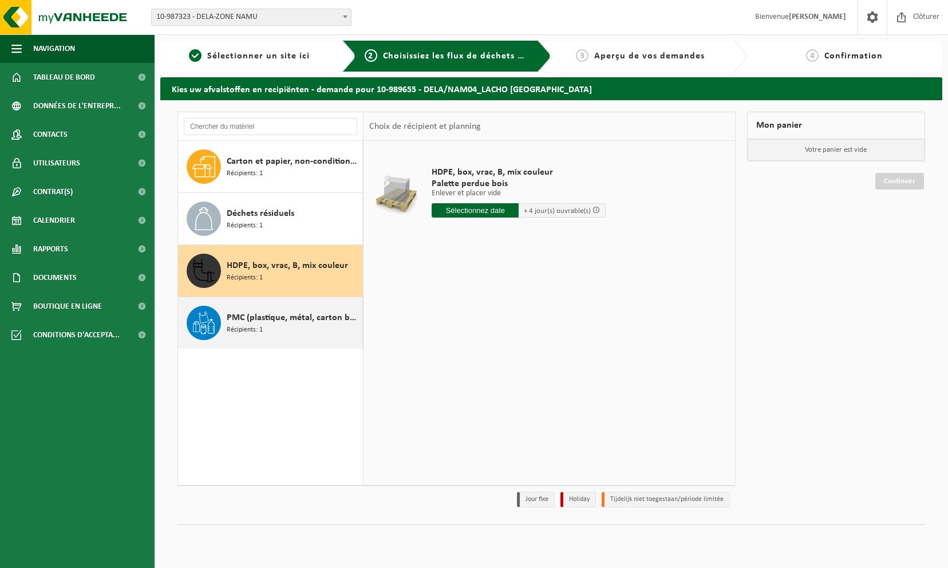
click at [260, 302] on div "PMC (plastique, métal, carton boisson) (industriel) Récipients: 1" at bounding box center [270, 323] width 185 height 52
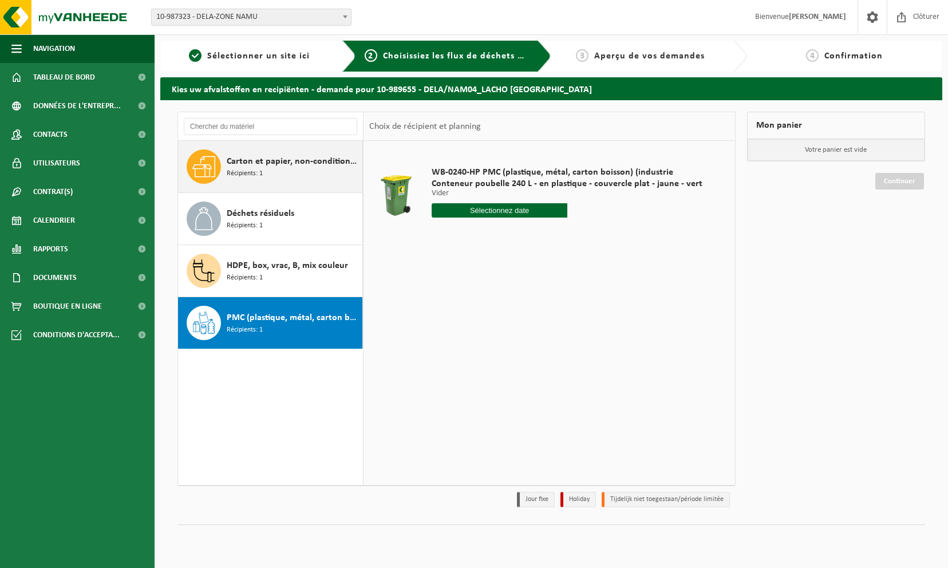
click at [256, 165] on span "Carton et papier, non-conditionné (industriel)" at bounding box center [293, 162] width 133 height 14
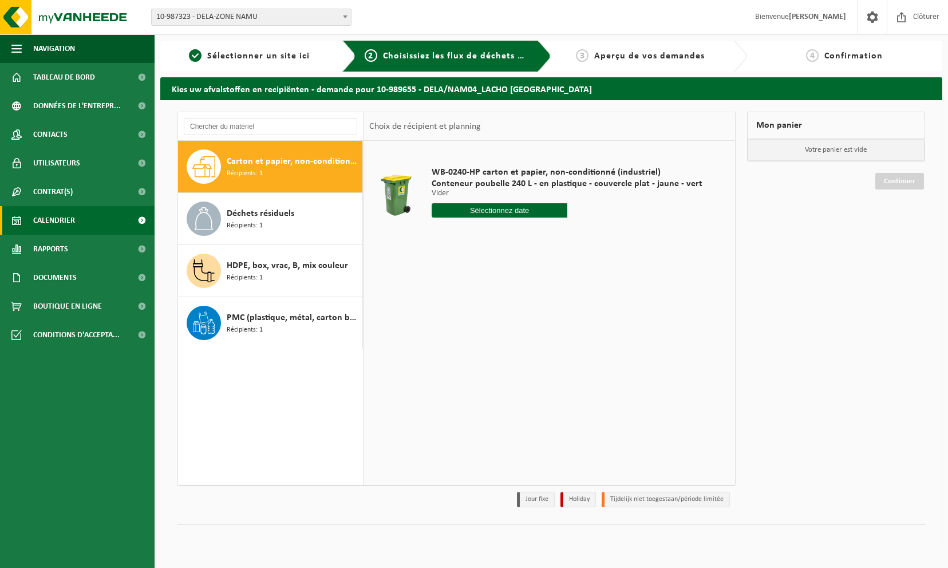
click at [68, 211] on span "Calendrier" at bounding box center [54, 220] width 42 height 29
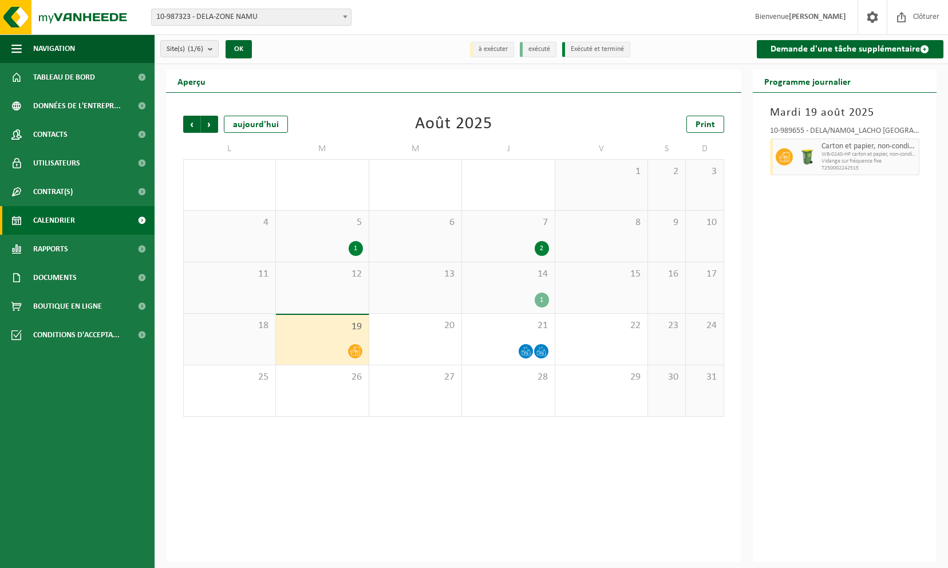
click at [827, 84] on h2 "Programme journalier" at bounding box center [807, 81] width 109 height 22
click at [525, 351] on icon at bounding box center [526, 351] width 10 height 10
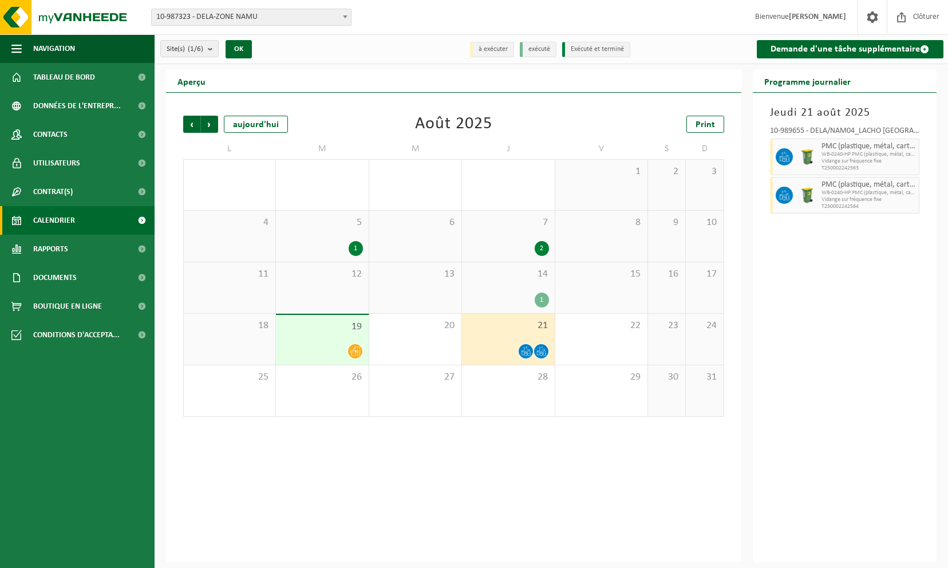
click at [540, 351] on icon at bounding box center [541, 351] width 10 height 10
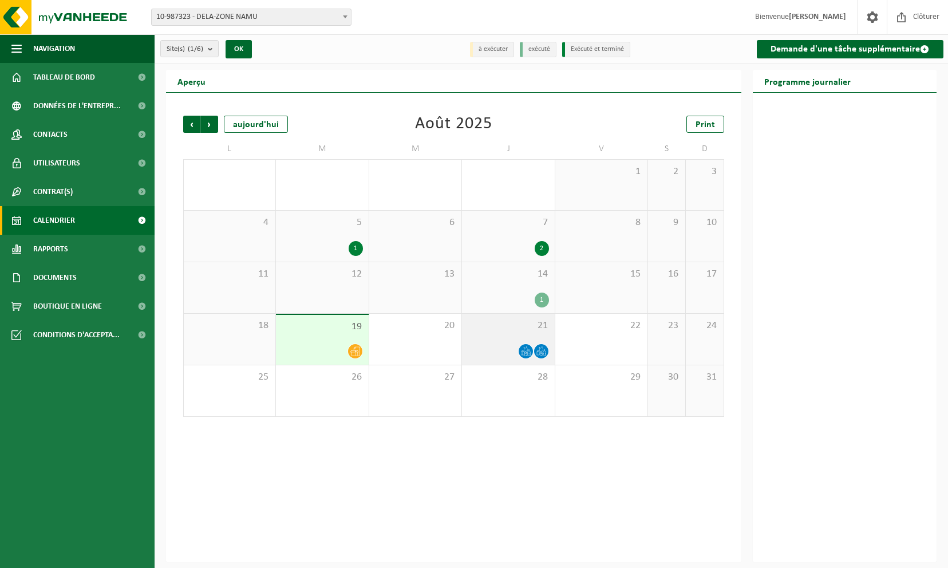
click at [539, 351] on icon at bounding box center [537, 352] width 3 height 5
click at [532, 349] on span at bounding box center [526, 351] width 14 height 14
drag, startPoint x: 583, startPoint y: 49, endPoint x: 571, endPoint y: 50, distance: 12.1
click at [583, 49] on li "Exécuté et terminé" at bounding box center [596, 49] width 68 height 15
click at [539, 52] on li "exécuté" at bounding box center [538, 49] width 37 height 15
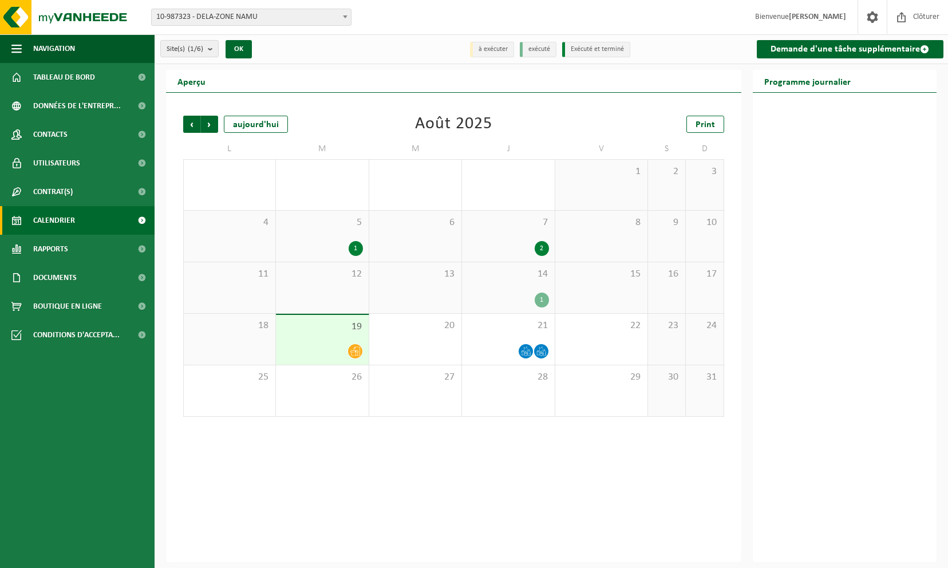
click at [488, 46] on li "à exécuter" at bounding box center [492, 49] width 44 height 15
click at [449, 56] on div "Site(s) (1/6) Tout sélectionner Tout désélectionner Sélectionner les actifs DEL…" at bounding box center [551, 49] width 793 height 30
click at [701, 48] on div "Site(s) (1/6) Tout sélectionner Tout désélectionner Sélectionner les actifs DEL…" at bounding box center [551, 49] width 793 height 30
click at [610, 350] on div "22" at bounding box center [601, 339] width 92 height 51
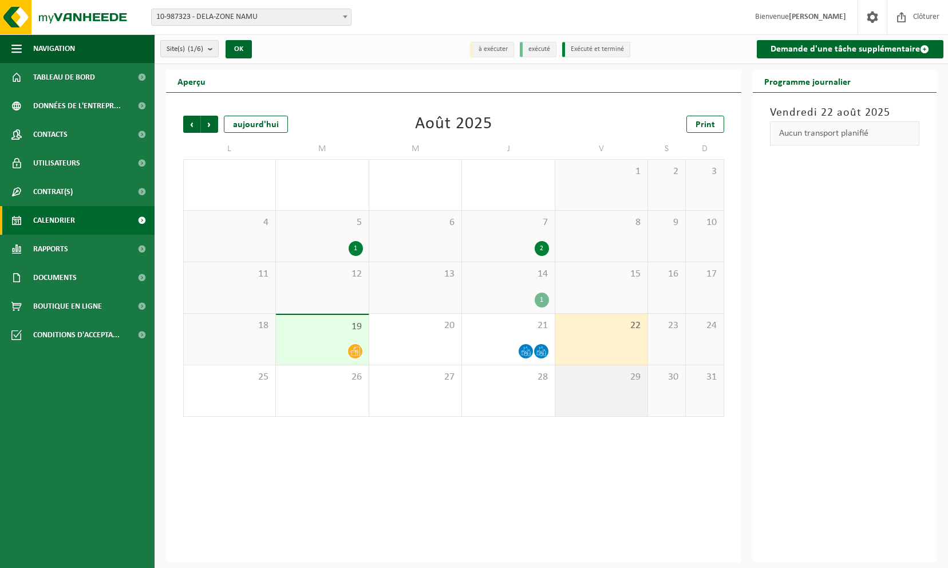
click at [595, 392] on div "29" at bounding box center [601, 390] width 92 height 51
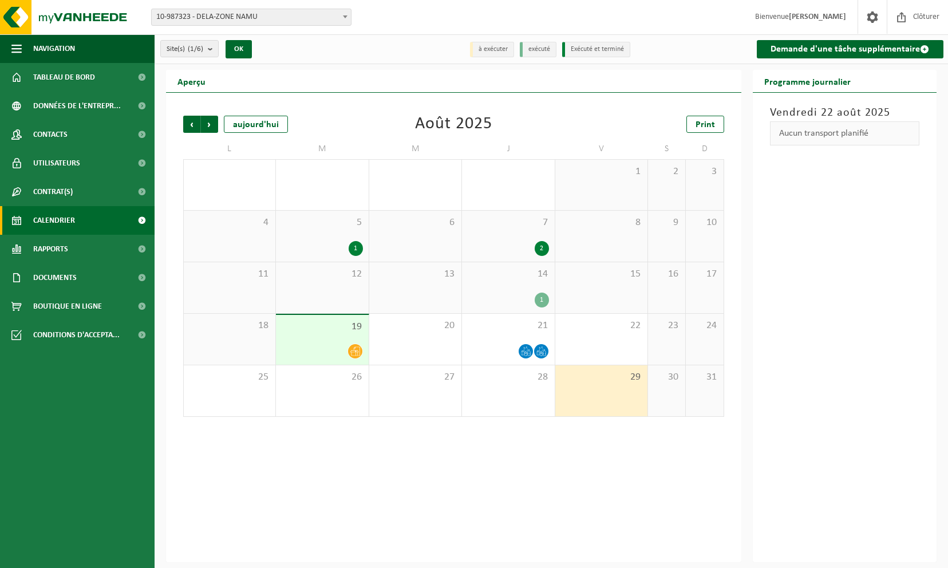
click at [595, 437] on div "Précédent Suivant [DATE] [DATE] Print L M M J V S D 28 29 30 31 1 2 3 4 5 1 6 7…" at bounding box center [453, 327] width 575 height 469
click at [452, 424] on div "Précédent Suivant [DATE] [DATE] Print L M M J V S D 28 29 30 31 1 2 3 4 5 1 6 7…" at bounding box center [453, 266] width 552 height 324
click at [346, 272] on span "12" at bounding box center [322, 274] width 81 height 13
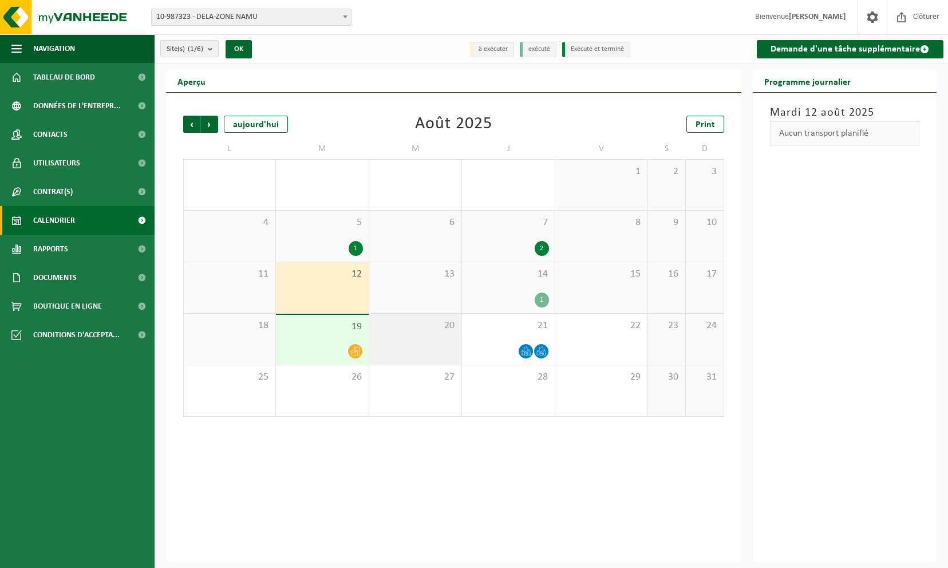
click at [396, 334] on div "20" at bounding box center [415, 339] width 92 height 51
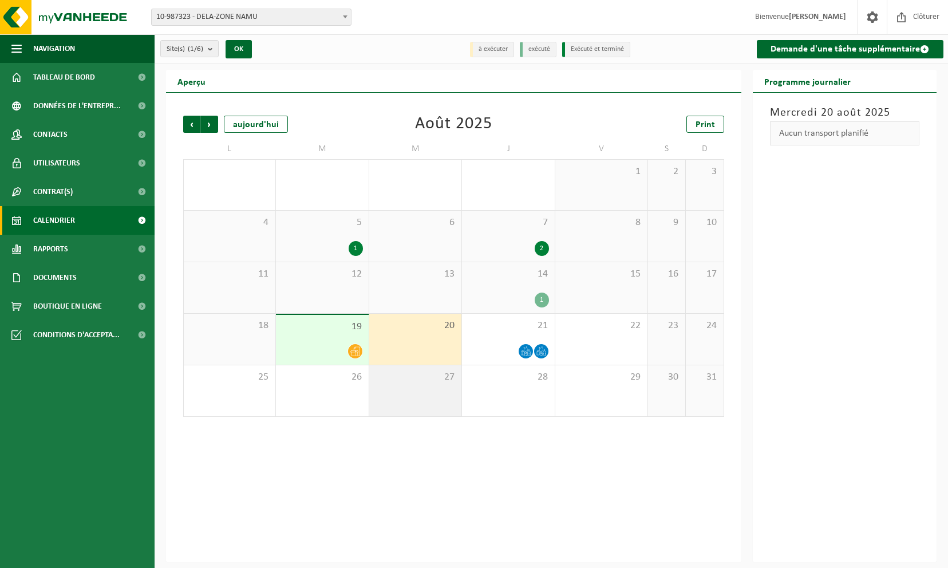
click at [401, 392] on div "27" at bounding box center [415, 390] width 92 height 51
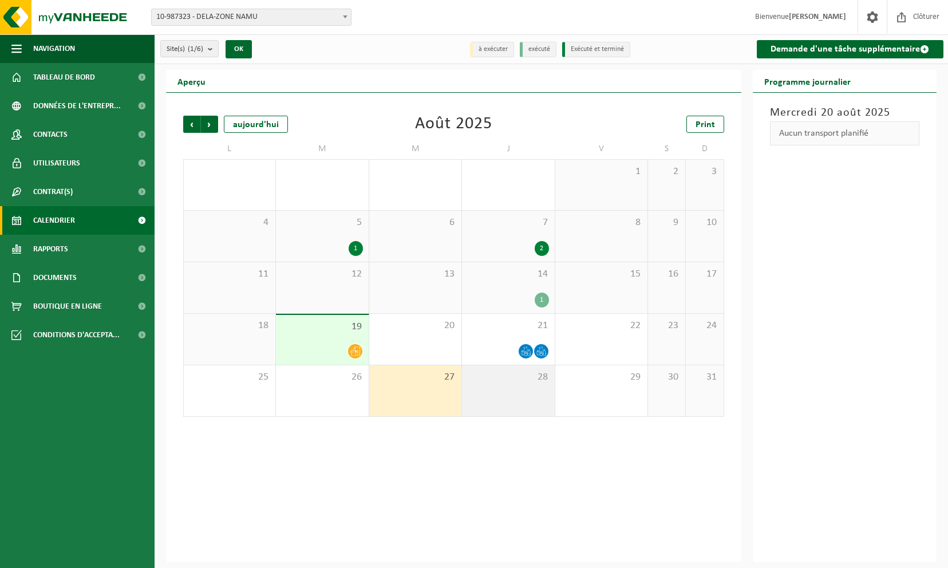
click at [484, 404] on div "28" at bounding box center [508, 390] width 92 height 51
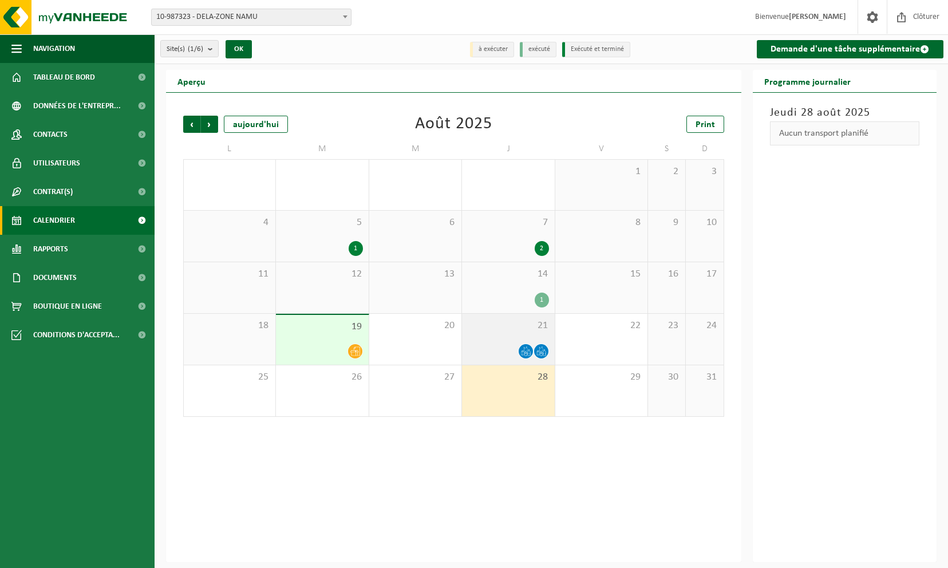
click at [528, 340] on div "21" at bounding box center [508, 339] width 92 height 51
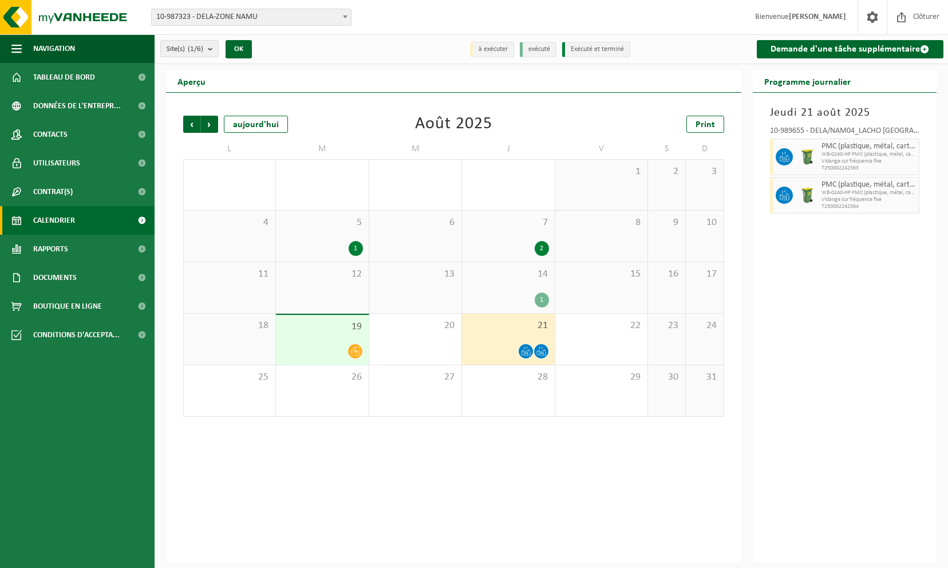
click at [507, 337] on div "21" at bounding box center [508, 339] width 92 height 51
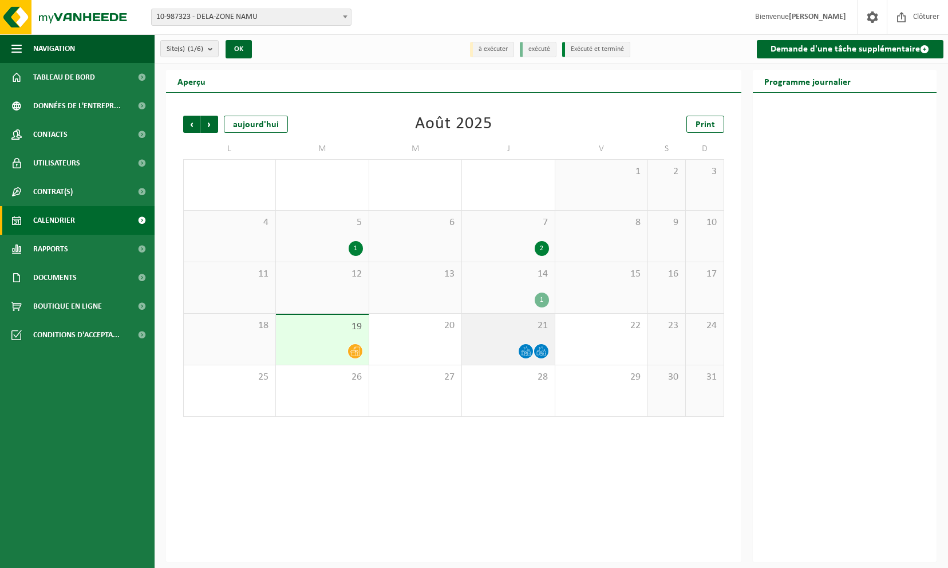
click at [507, 337] on div "21" at bounding box center [508, 339] width 92 height 51
click at [310, 333] on div "19" at bounding box center [322, 340] width 92 height 50
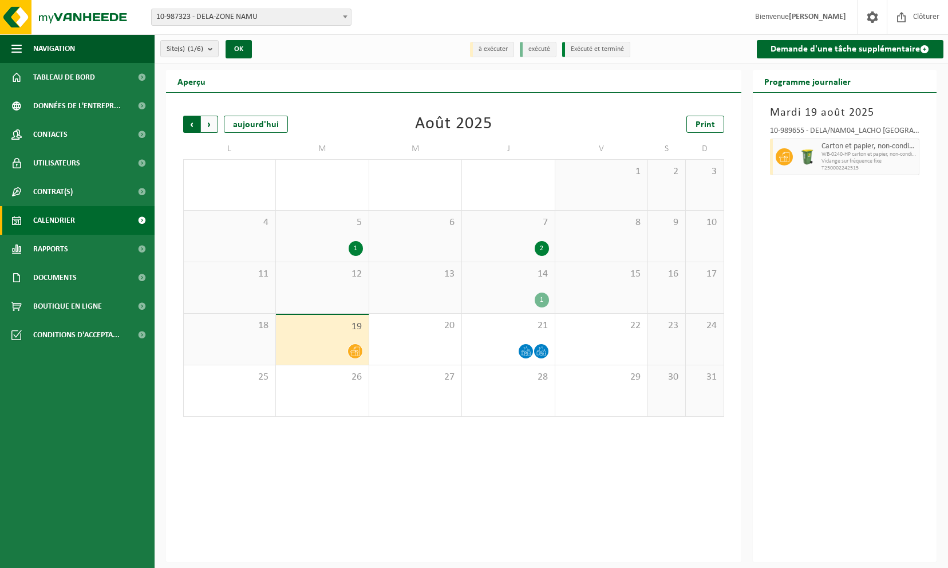
click at [212, 125] on span "Suivant" at bounding box center [209, 124] width 17 height 17
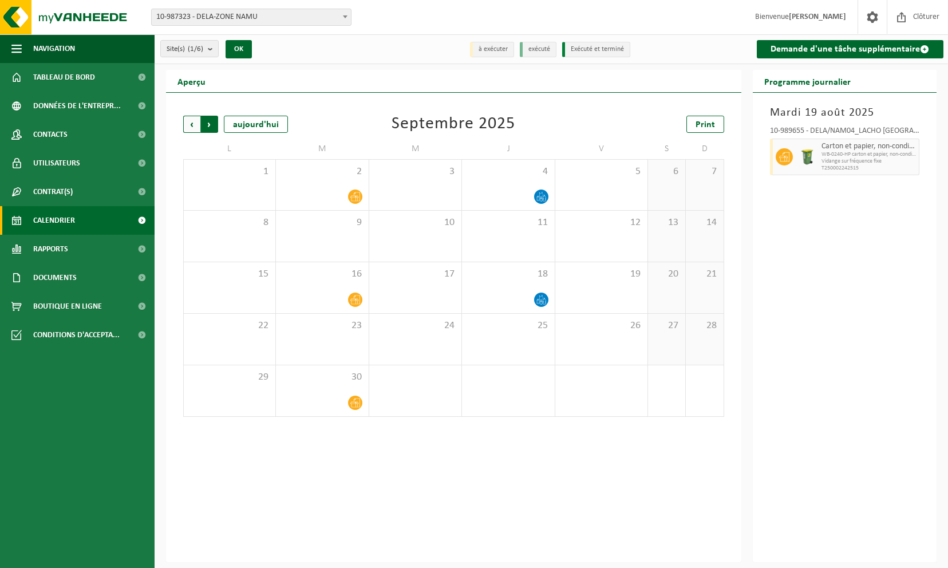
click at [197, 126] on span "Précédent" at bounding box center [191, 124] width 17 height 17
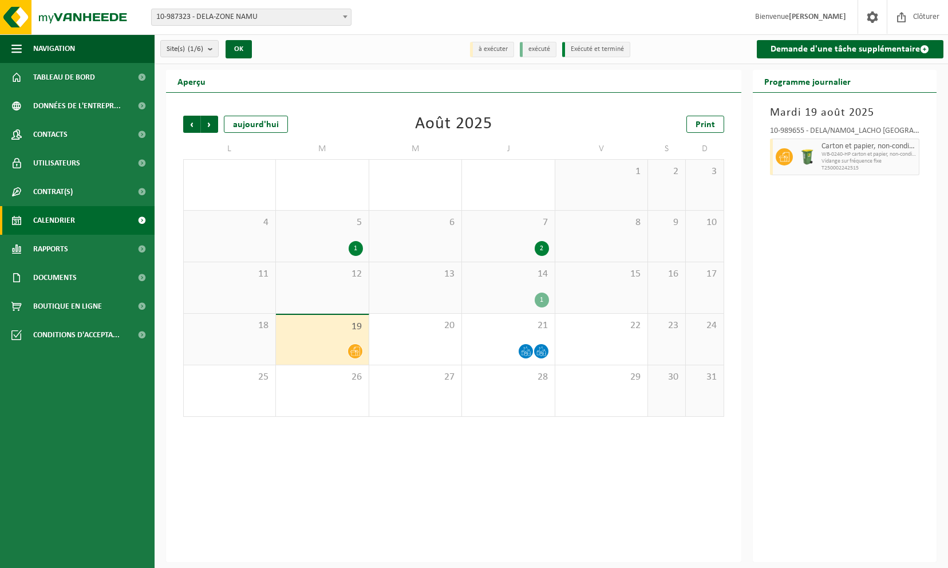
drag, startPoint x: 536, startPoint y: 129, endPoint x: 505, endPoint y: 124, distance: 31.9
click at [536, 129] on div "Précédent Suivant [DATE] [DATE] Print" at bounding box center [453, 124] width 541 height 17
click at [207, 122] on span "Suivant" at bounding box center [209, 124] width 17 height 17
